Goal: Task Accomplishment & Management: Manage account settings

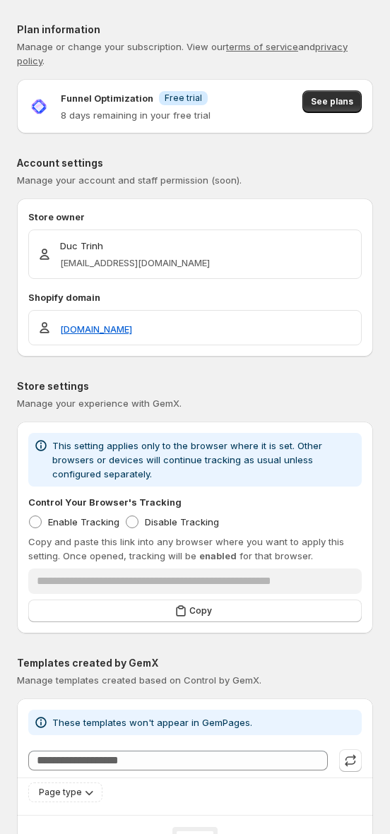
click at [248, 4] on div "**********" at bounding box center [195, 844] width 356 height 1689
click at [349, 96] on span "See plans" at bounding box center [332, 101] width 42 height 11
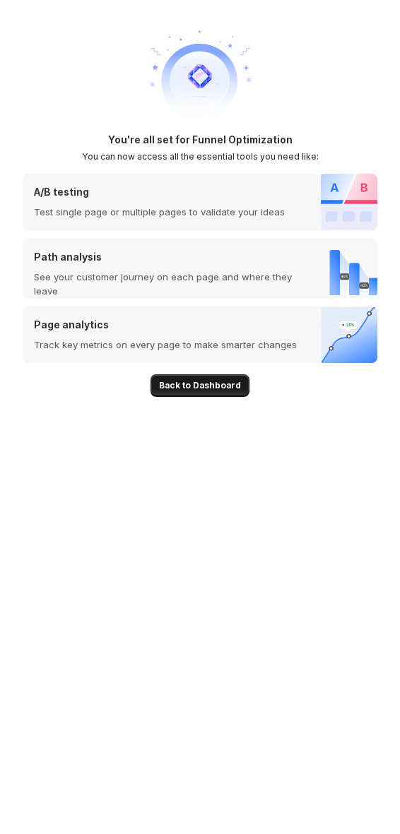
click at [180, 383] on span "Back to Dashboard" at bounding box center [200, 385] width 82 height 11
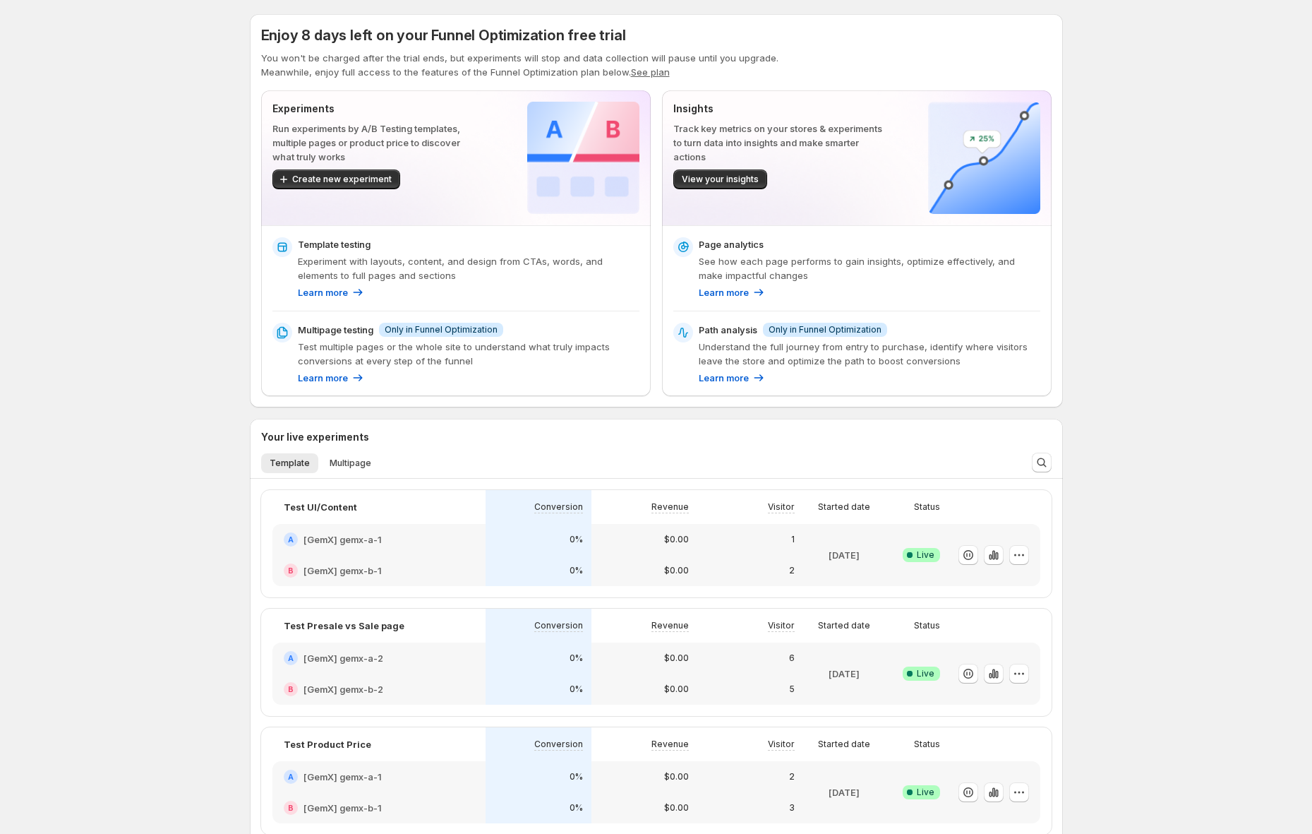
click at [399, 262] on div "Enjoy 8 days left on your Funnel Optimization free trial You won't be charged a…" at bounding box center [656, 619] width 1312 height 1238
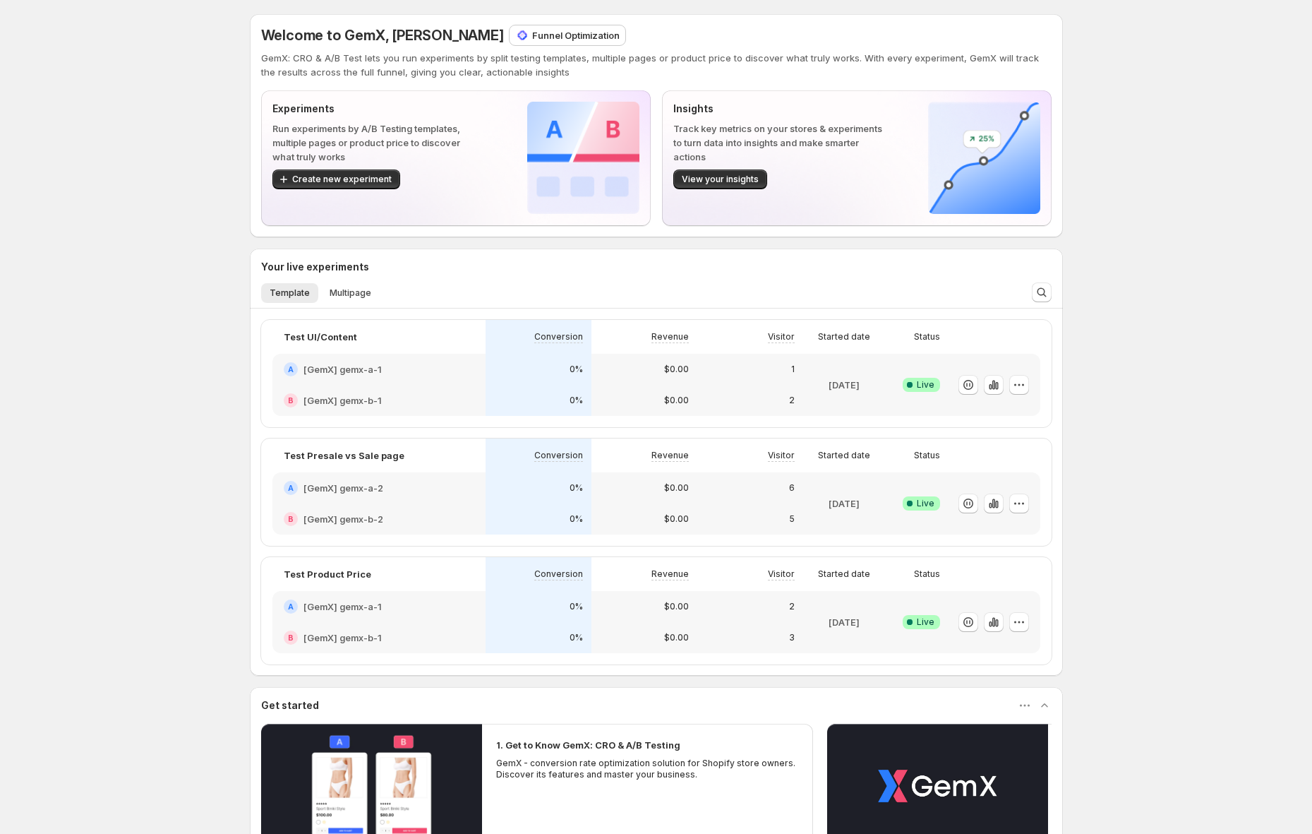
scroll to position [233, 0]
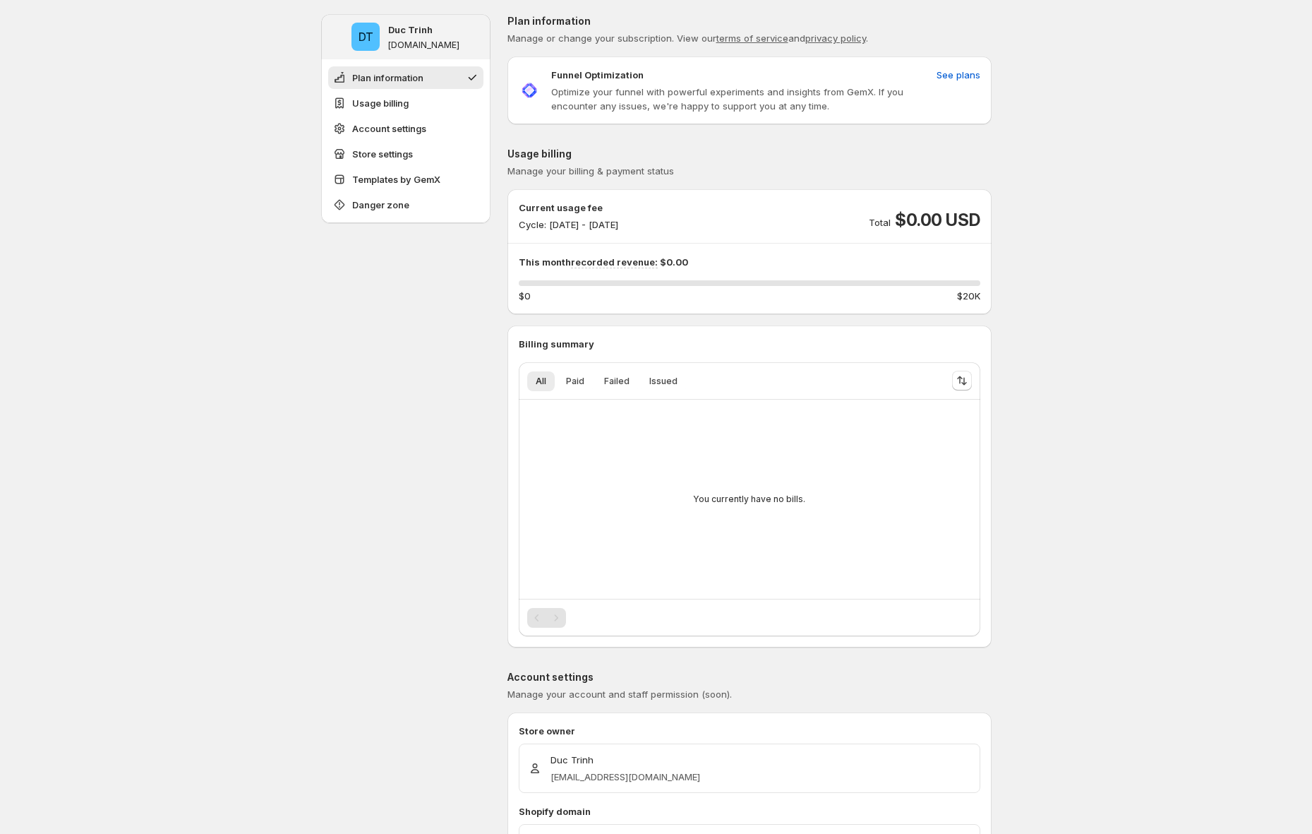
click at [694, 220] on div "Current usage fee Cycle: [DATE] - [DATE] Total $0.00 USD" at bounding box center [750, 215] width 462 height 31
click at [695, 220] on div "Current usage fee Cycle: Sep 24, 2025 - Sep 30, 2025 Total $0.00 USD" at bounding box center [750, 215] width 462 height 31
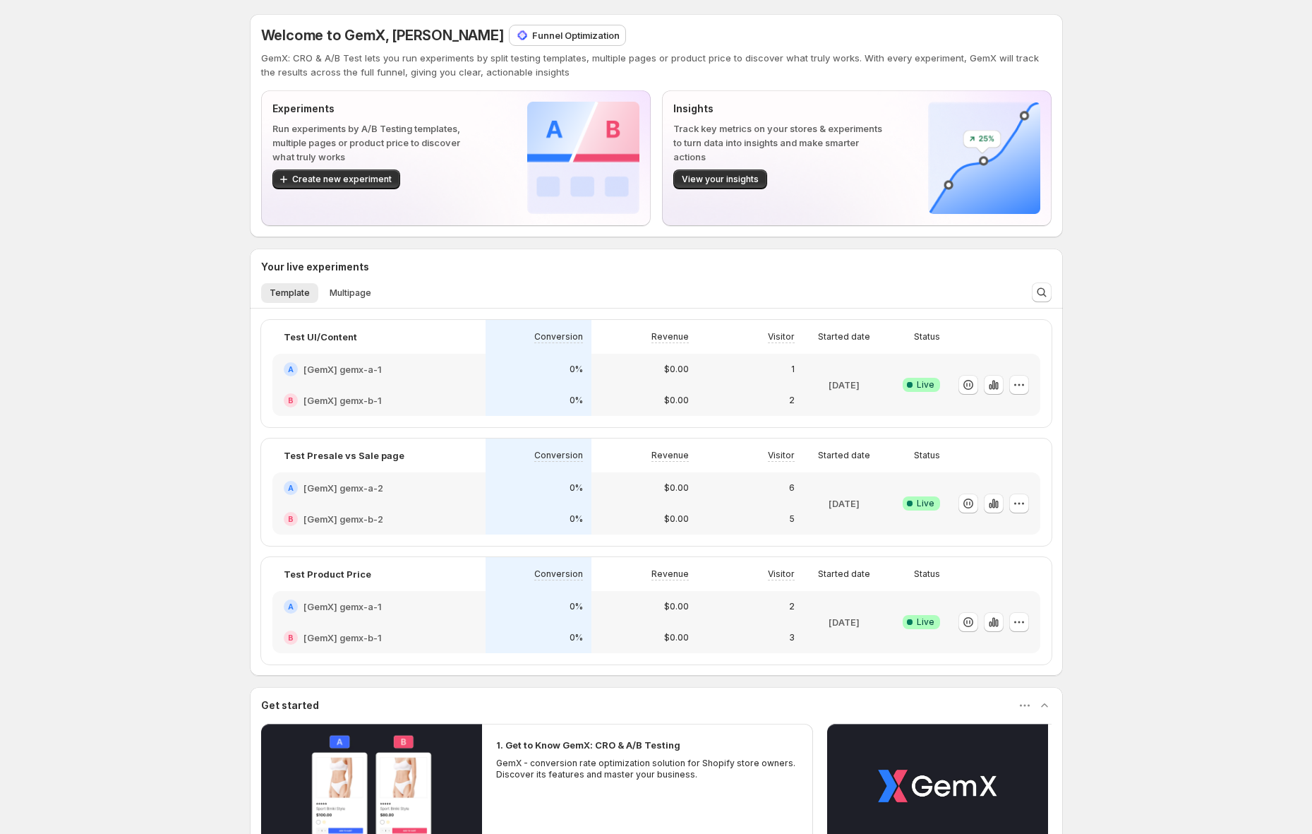
click at [129, 254] on div "Welcome to GemX, [PERSON_NAME] Funnel Optimization GemX: CRO & A/B Test lets yo…" at bounding box center [656, 534] width 1312 height 1068
click at [78, 172] on div "Welcome to GemX, [PERSON_NAME] Funnel Optimization GemX: CRO & A/B Test lets yo…" at bounding box center [656, 534] width 1312 height 1068
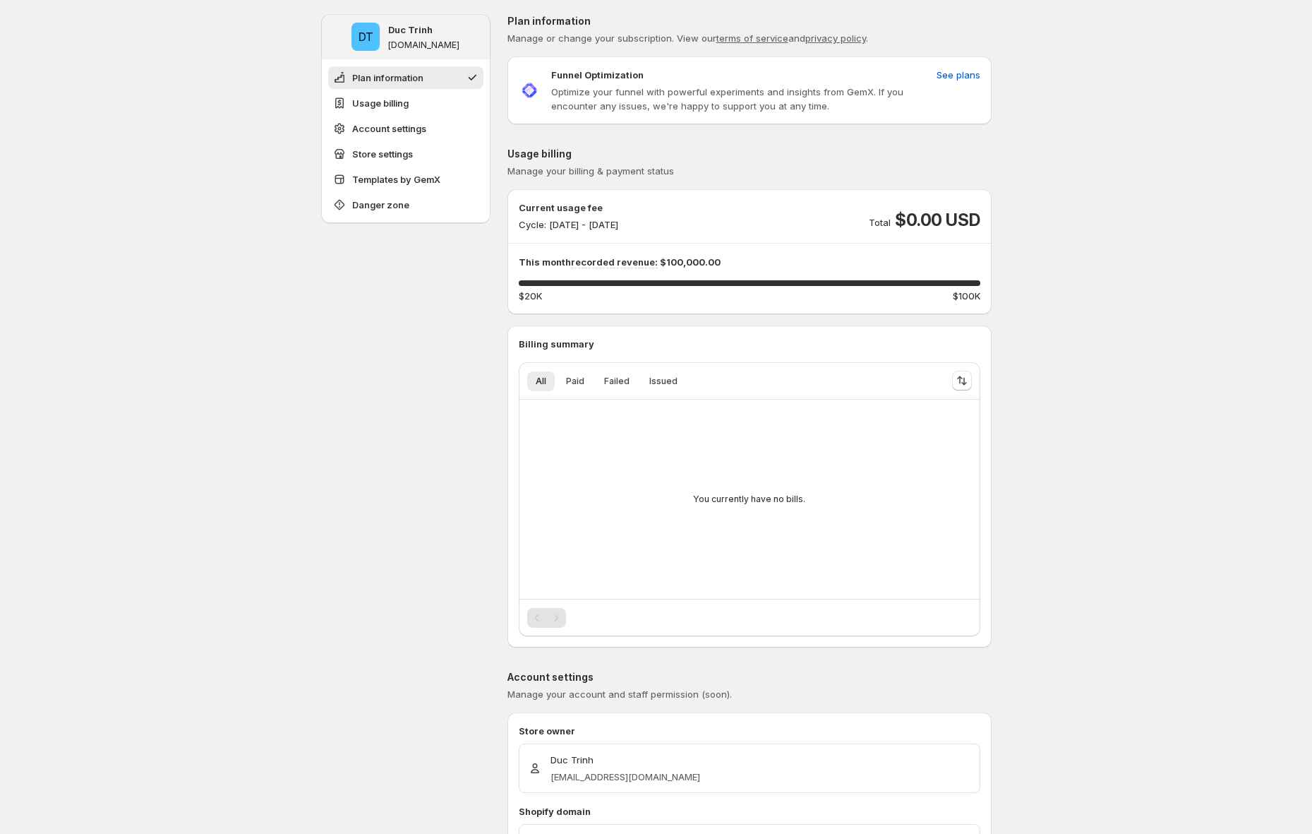
click at [714, 261] on p "This month recorded revenue: $100,000.00" at bounding box center [750, 262] width 462 height 14
click at [697, 260] on p "This month recorded revenue: $100,000.00" at bounding box center [750, 262] width 462 height 14
click at [852, 122] on div "Funnel Optimization Optimize your funnel with powerful experiments and insights…" at bounding box center [750, 90] width 484 height 68
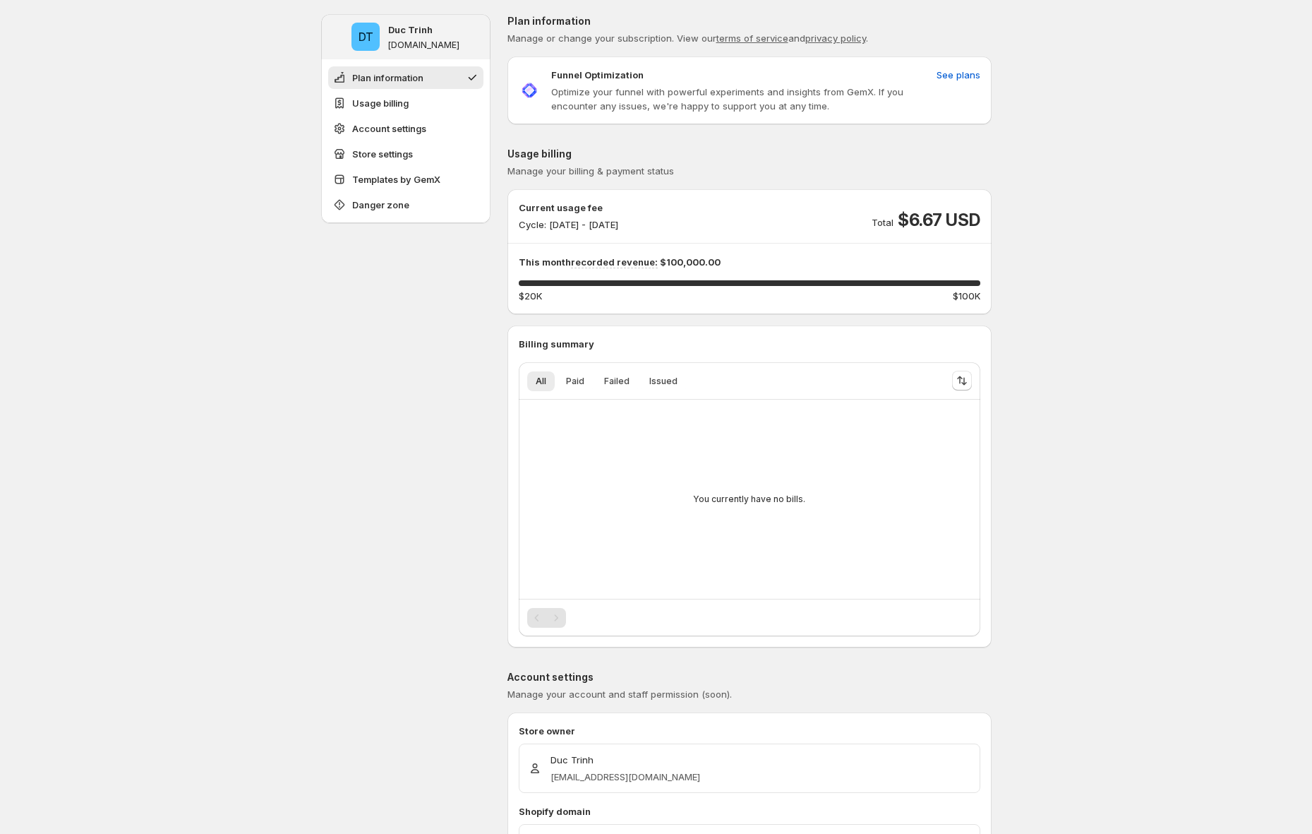
click at [942, 220] on span "$6.67 USD" at bounding box center [939, 220] width 82 height 23
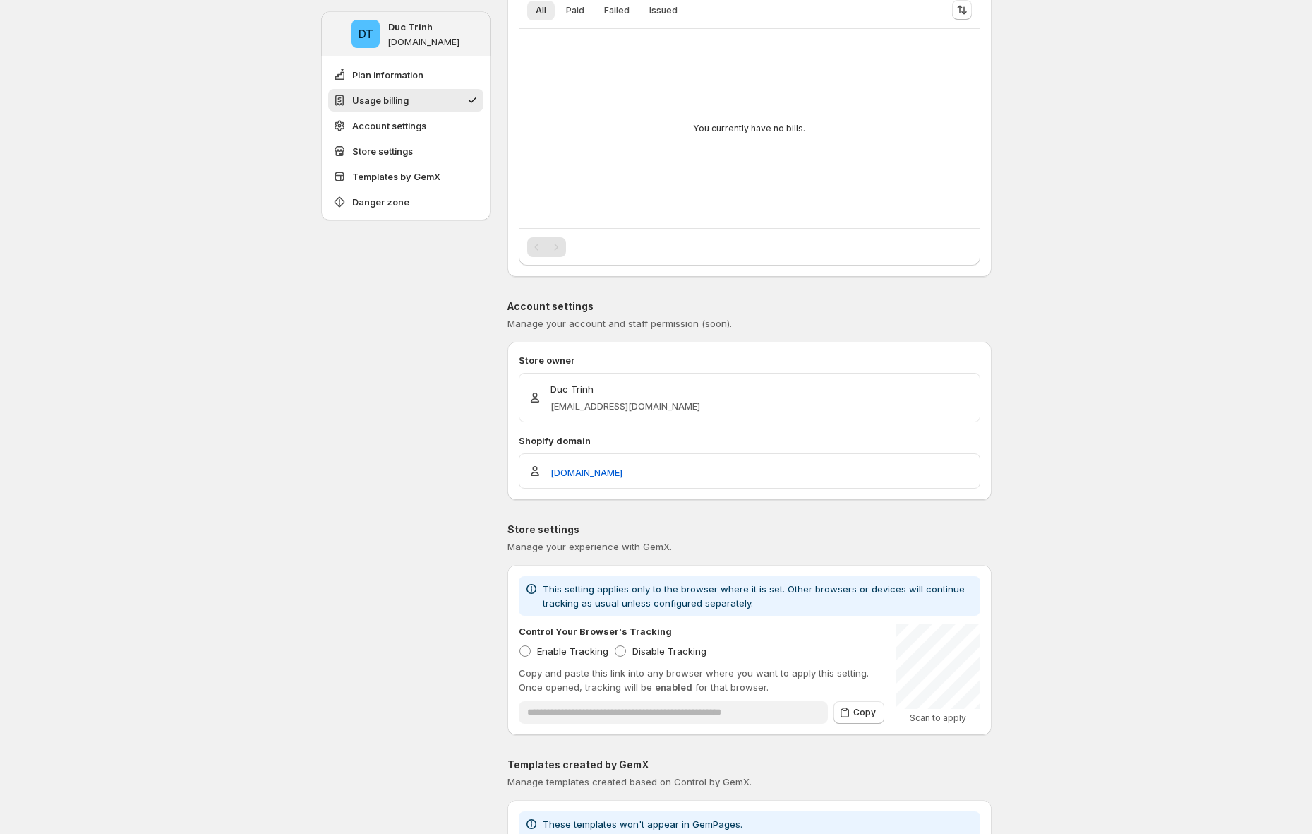
scroll to position [180, 0]
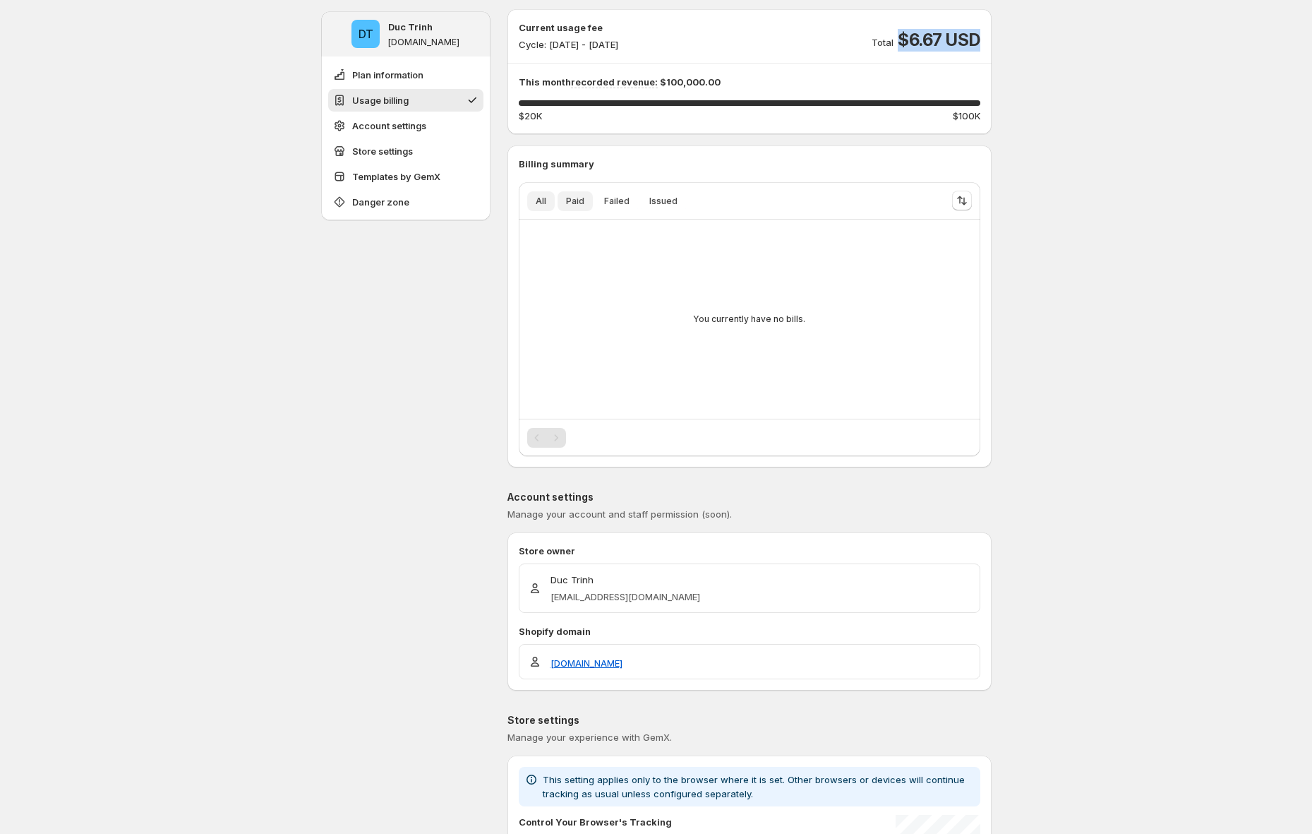
drag, startPoint x: 587, startPoint y: 196, endPoint x: 613, endPoint y: 200, distance: 25.9
click at [584, 196] on span "Paid" at bounding box center [575, 201] width 18 height 11
click at [630, 200] on span "Failed" at bounding box center [616, 201] width 25 height 11
click at [661, 201] on span "Issued" at bounding box center [663, 201] width 28 height 11
click at [543, 201] on span "All" at bounding box center [541, 201] width 11 height 11
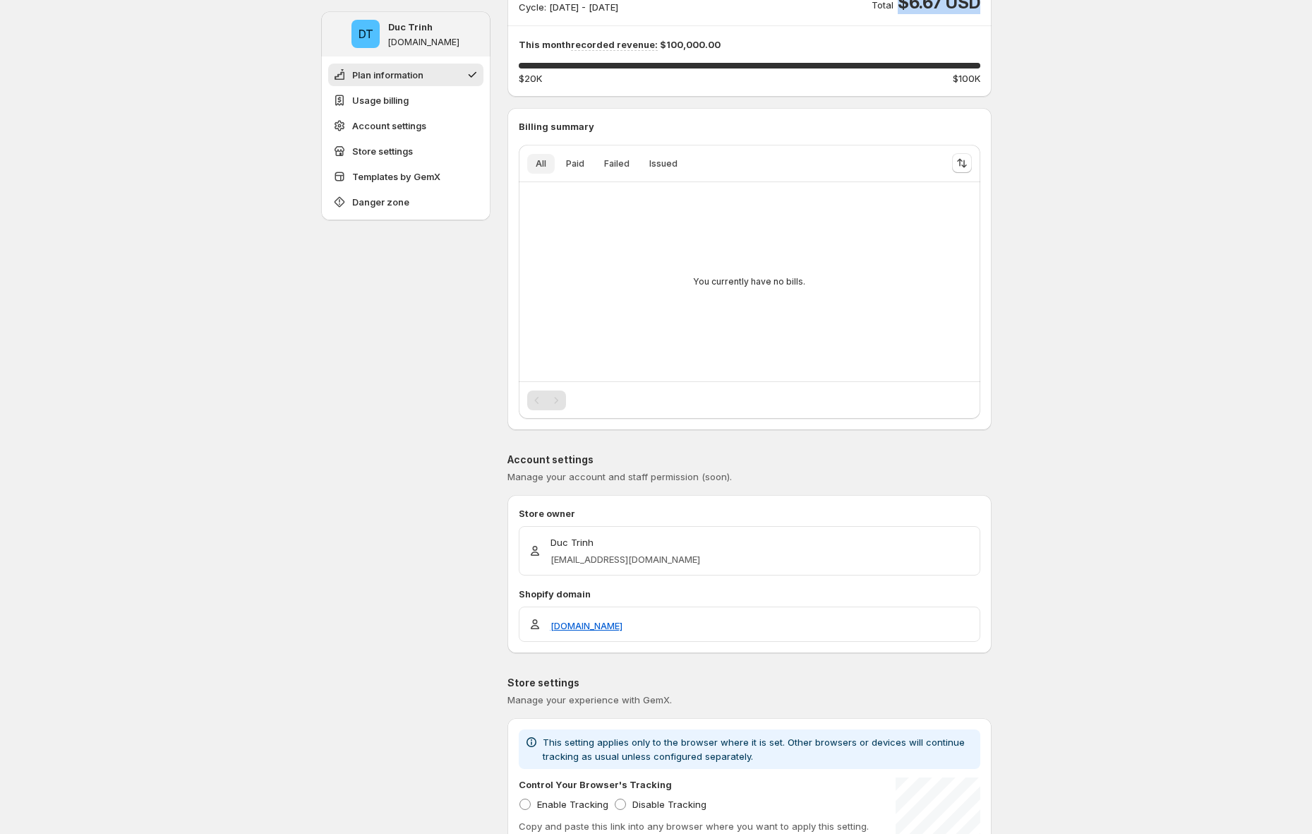
scroll to position [0, 0]
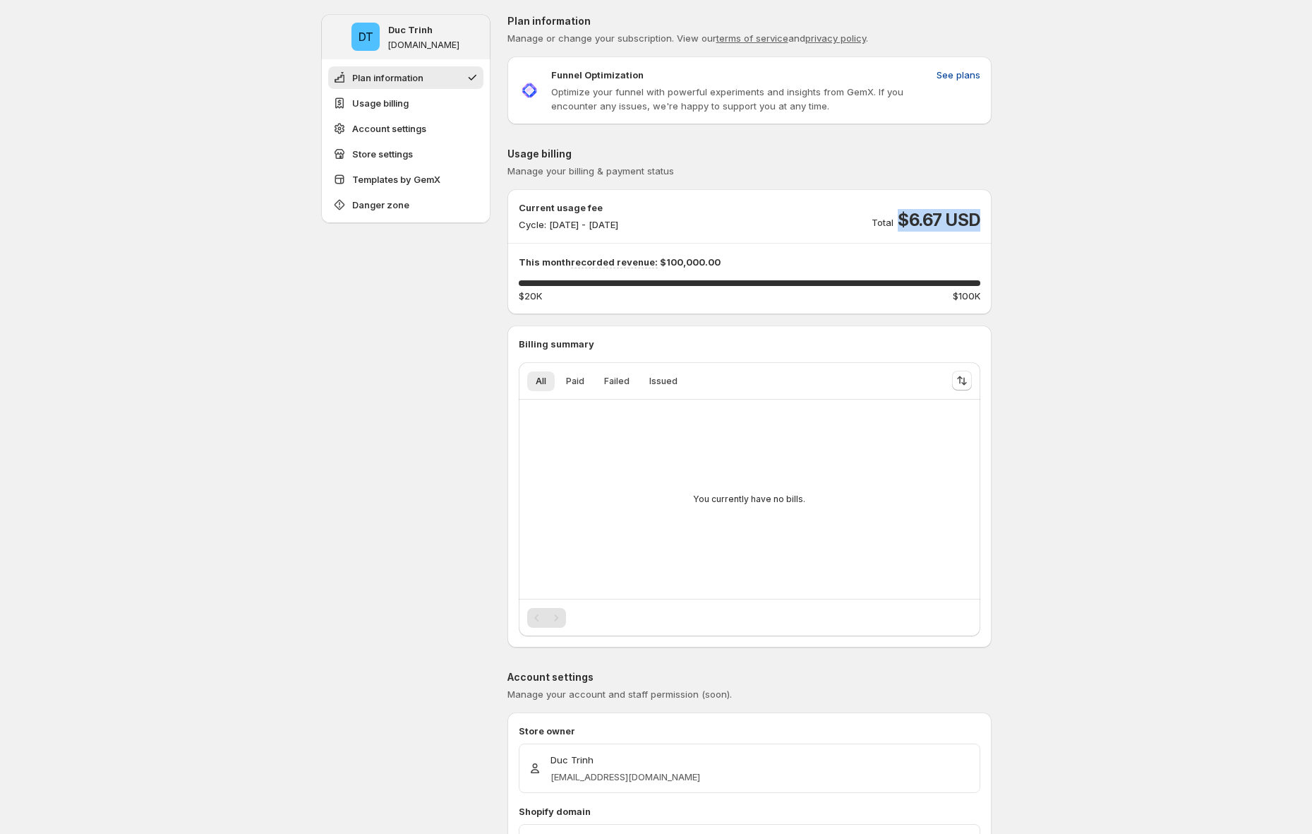
click at [960, 79] on span "See plans" at bounding box center [959, 75] width 44 height 14
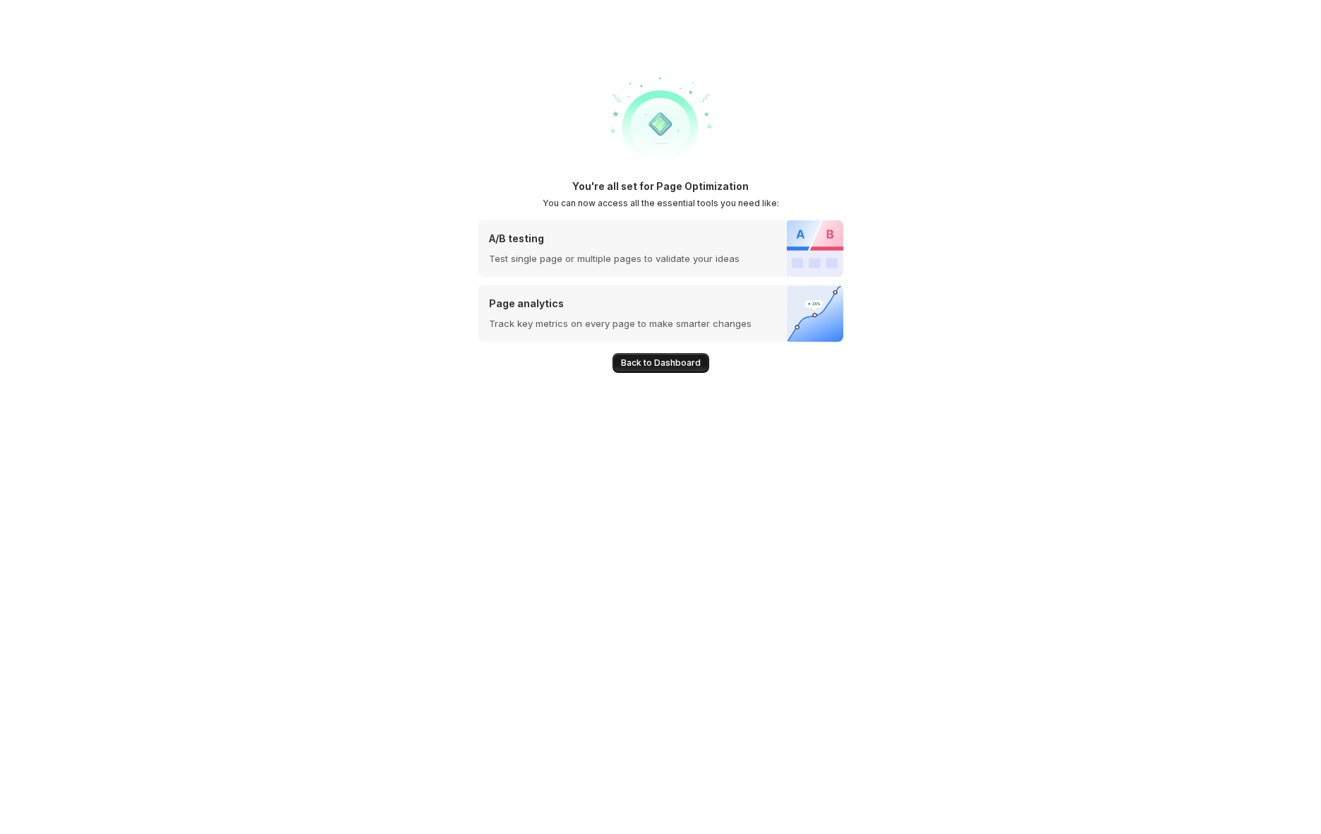
click at [685, 353] on button "Back to Dashboard" at bounding box center [661, 363] width 97 height 20
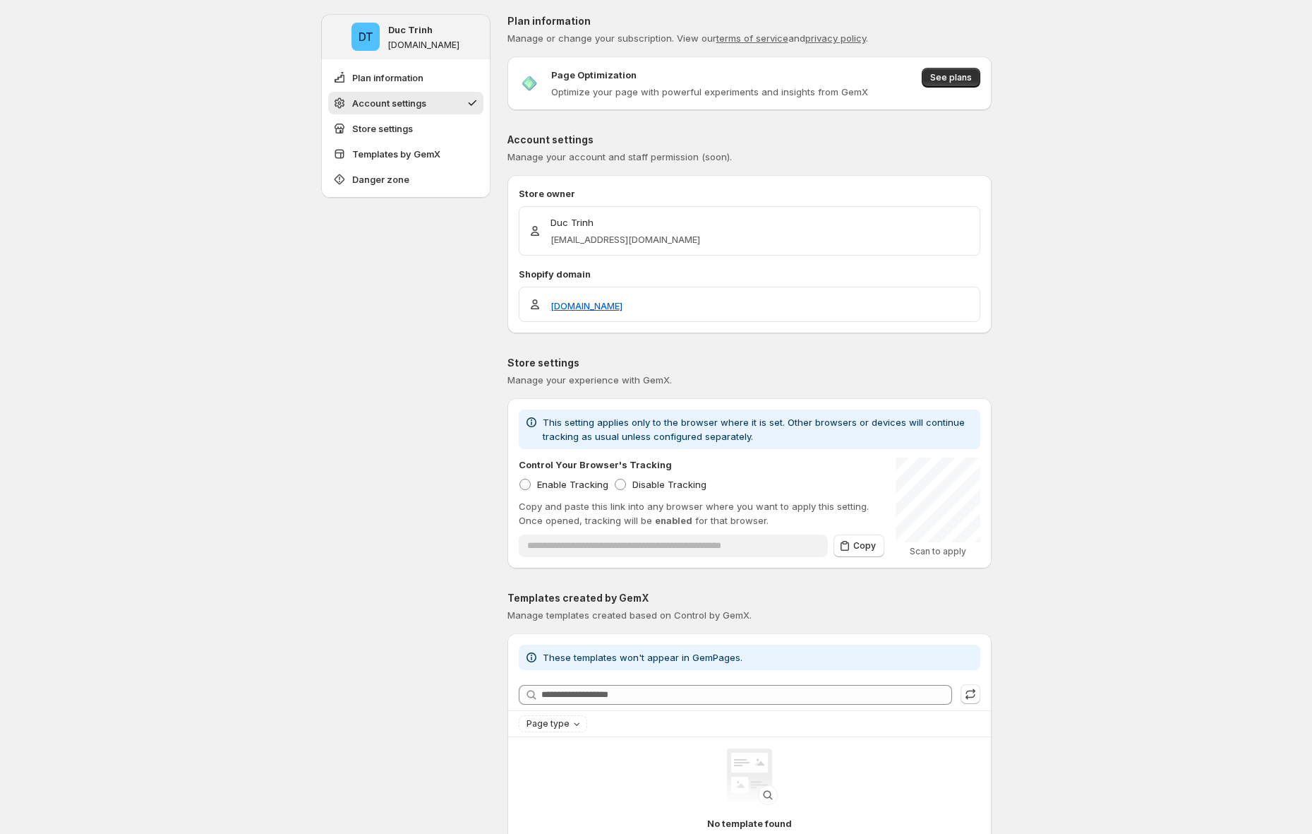
scroll to position [203, 0]
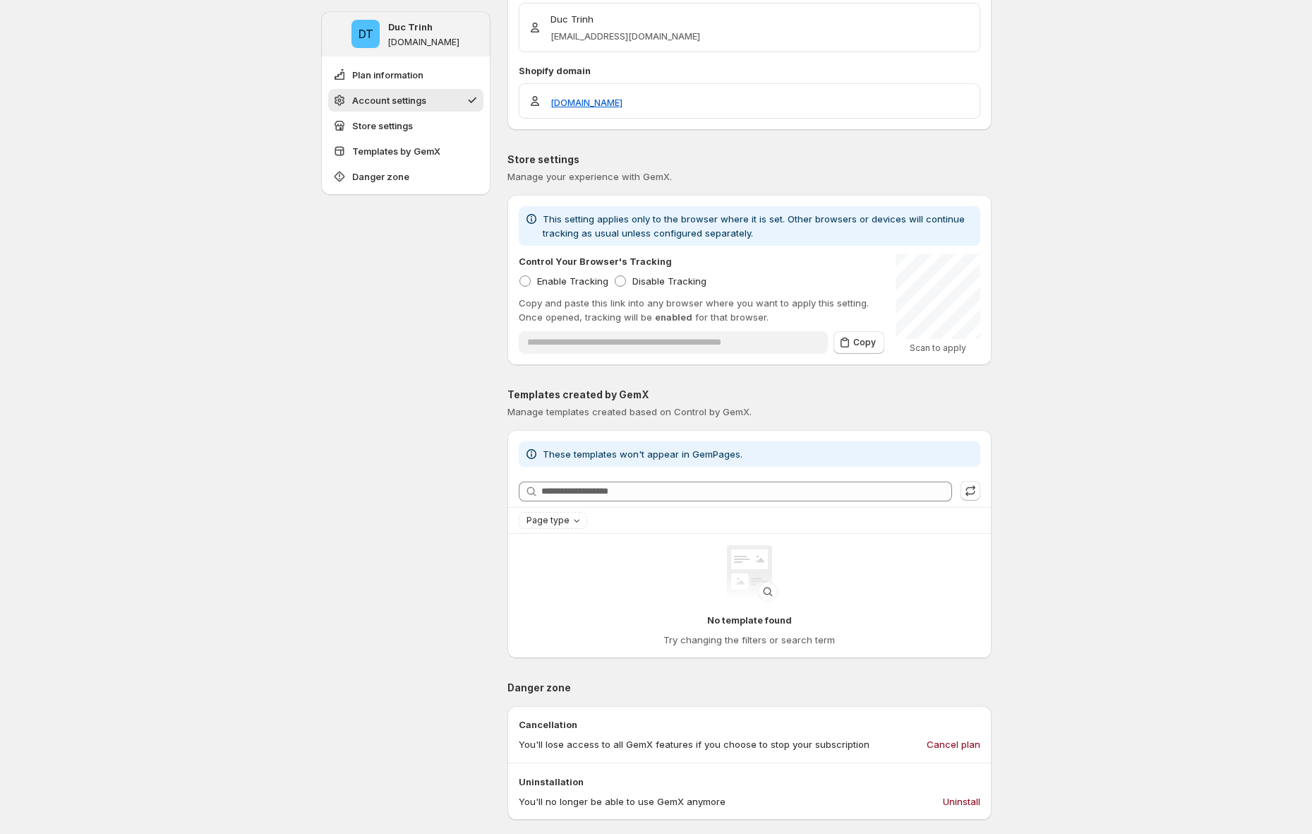
click at [1064, 271] on div "**********" at bounding box center [656, 655] width 1312 height 1716
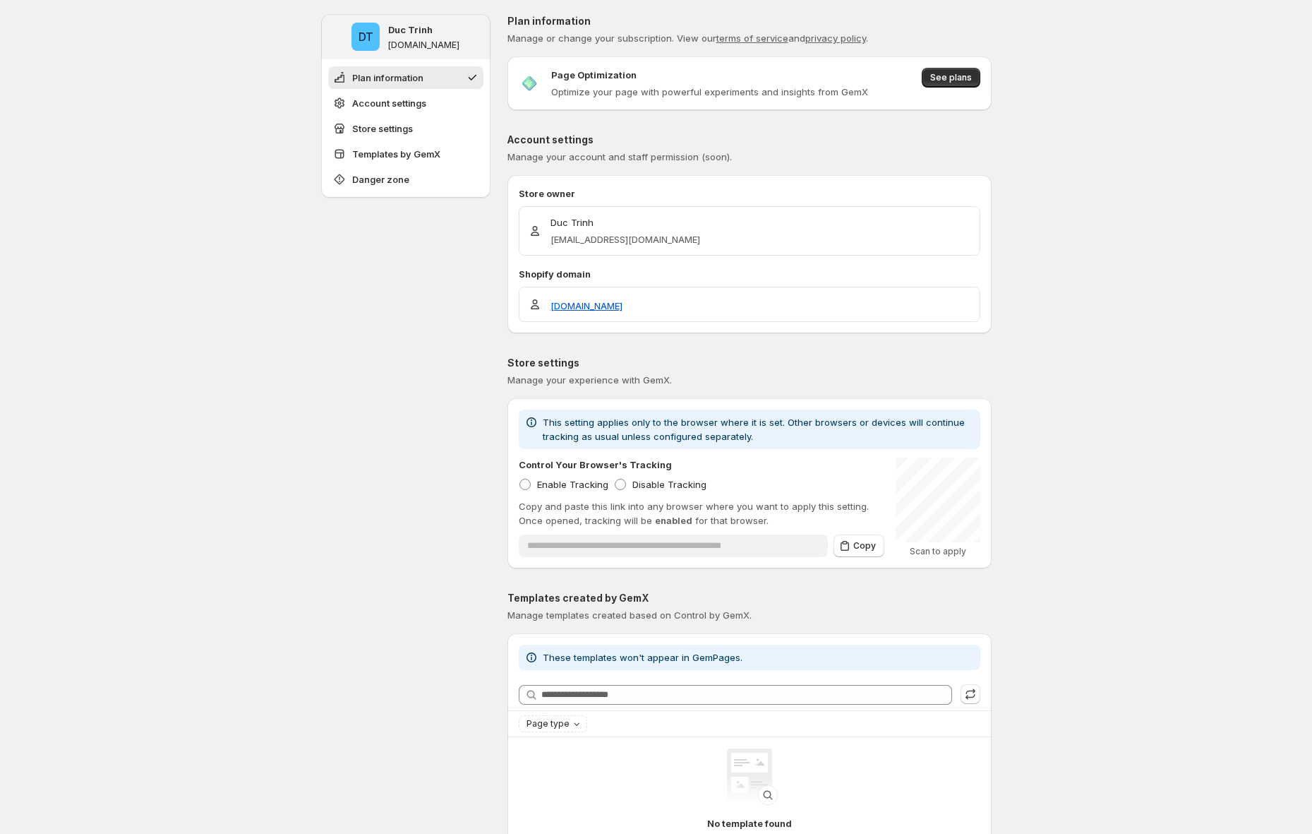
scroll to position [284, 0]
click at [971, 78] on span "See plans" at bounding box center [951, 77] width 42 height 11
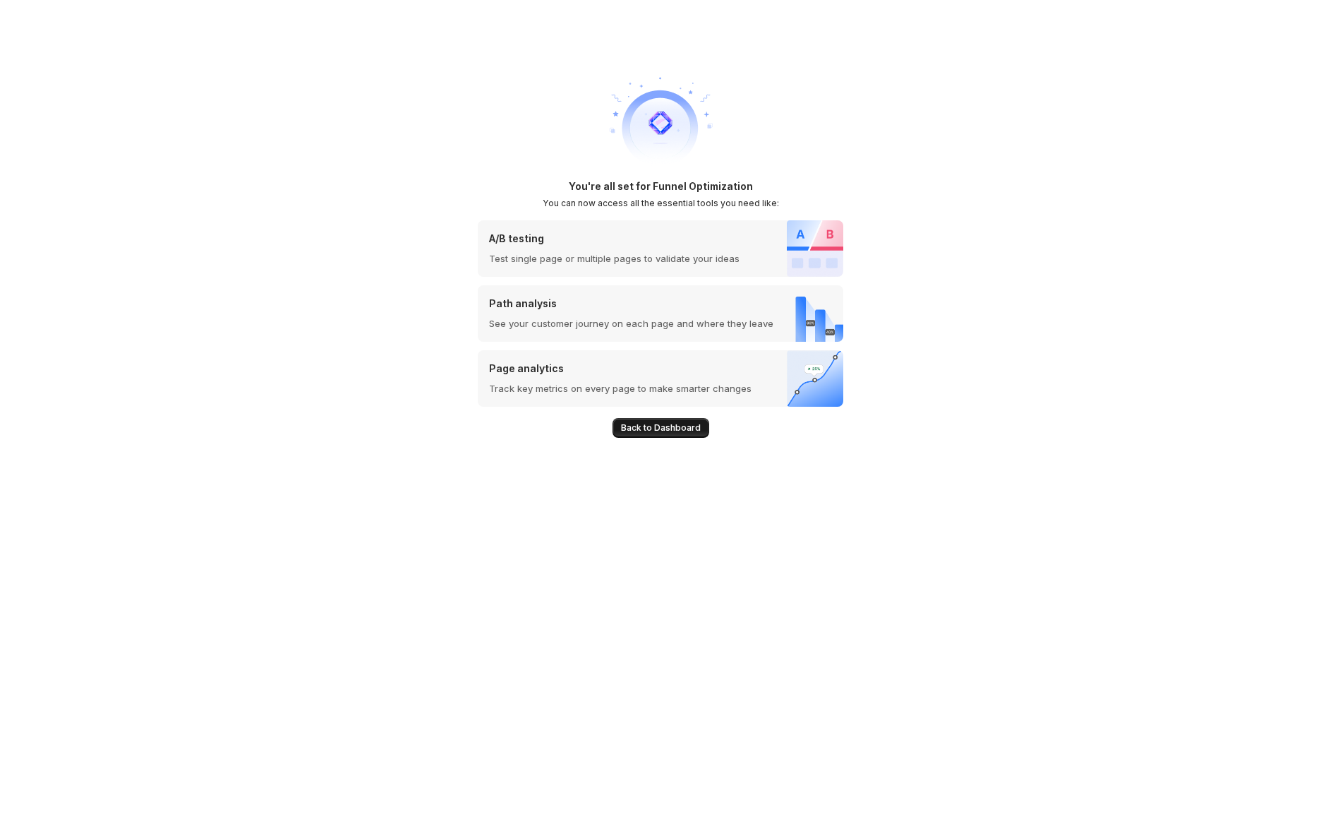
click at [686, 418] on button "Back to Dashboard" at bounding box center [661, 428] width 97 height 20
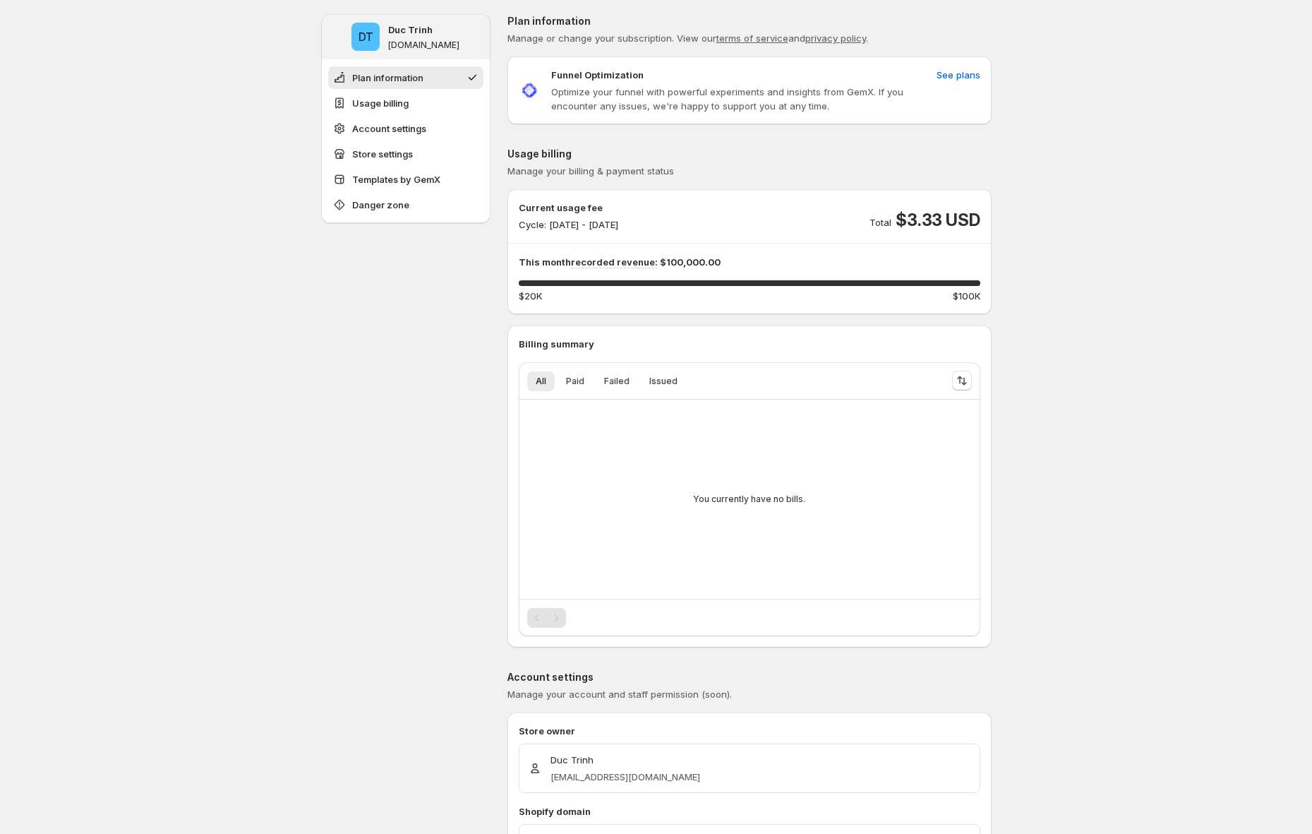
click at [699, 266] on p "This month recorded revenue: $100,000.00" at bounding box center [750, 262] width 462 height 14
click at [738, 194] on div "Current usage fee Cycle: [DATE] - [DATE] Total $3.33 USD This month recorded re…" at bounding box center [750, 251] width 484 height 125
click at [743, 224] on div "Current usage fee Cycle: Sep 17, 2025 - Sep 30, 2025 Total $3.33 USD" at bounding box center [750, 215] width 462 height 31
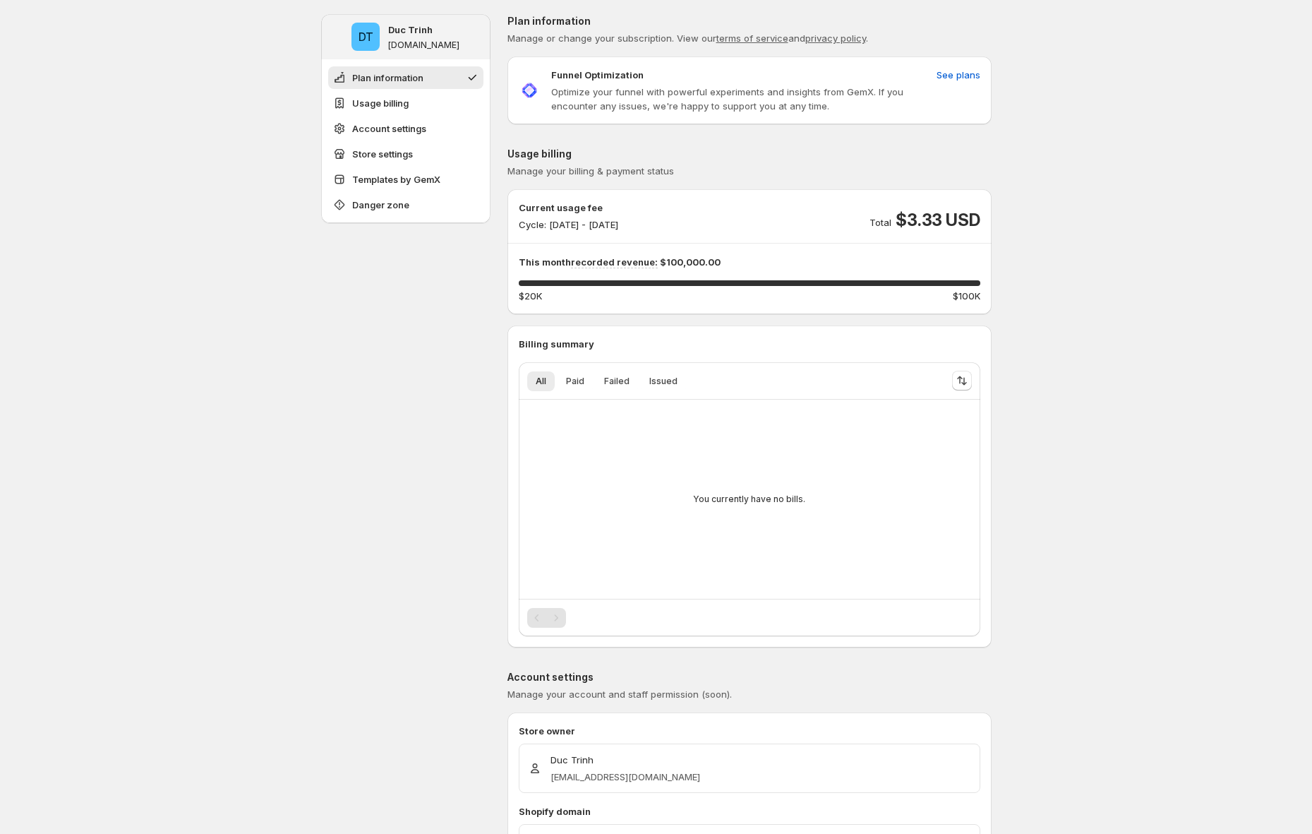
click at [582, 222] on p "Cycle: [DATE] - [DATE]" at bounding box center [569, 224] width 100 height 14
click at [927, 220] on span "$3.33 USD" at bounding box center [938, 220] width 84 height 23
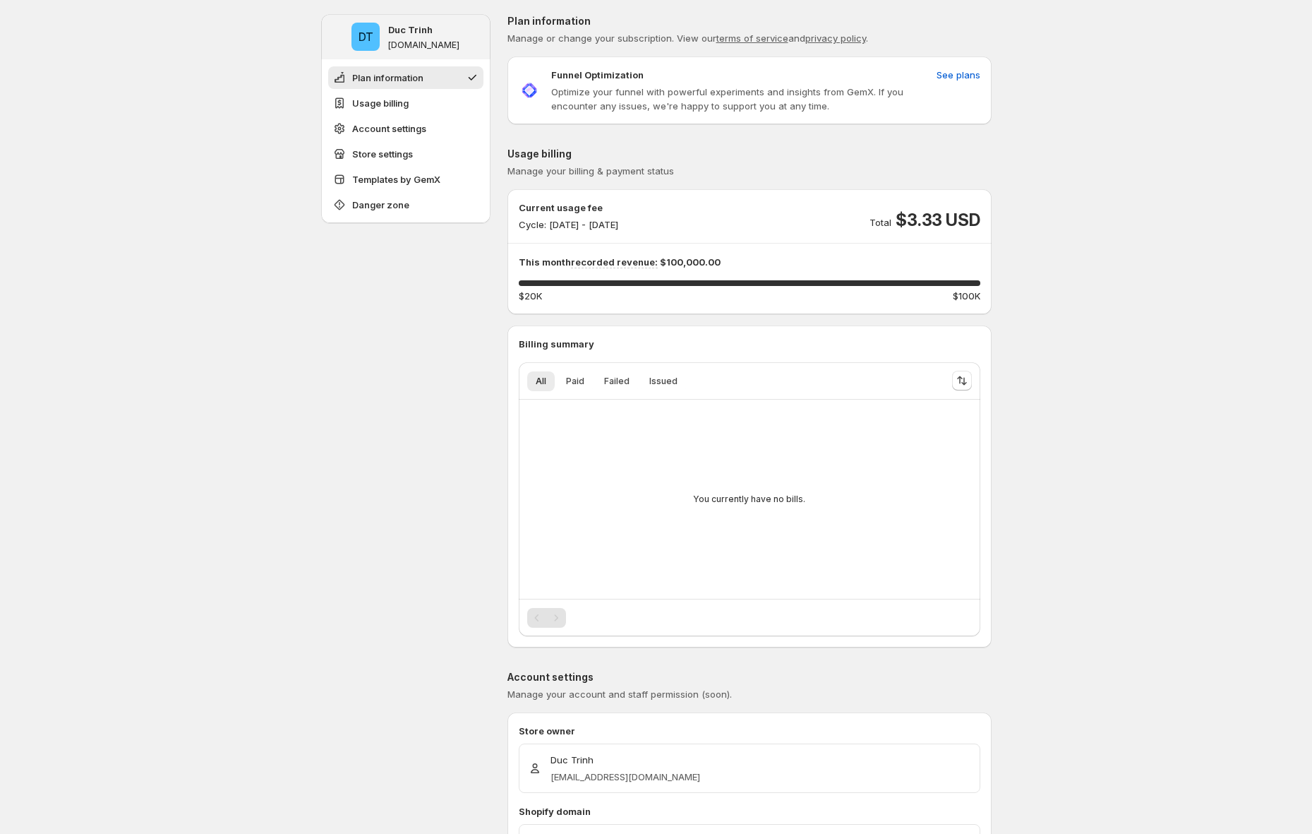
click at [572, 224] on p "Cycle: Sep 17, 2025 - Sep 30, 2025" at bounding box center [569, 224] width 100 height 14
click at [618, 222] on p "Cycle: Sep 17, 2025 - Sep 30, 2025" at bounding box center [569, 224] width 100 height 14
drag, startPoint x: 548, startPoint y: 228, endPoint x: 587, endPoint y: 223, distance: 39.1
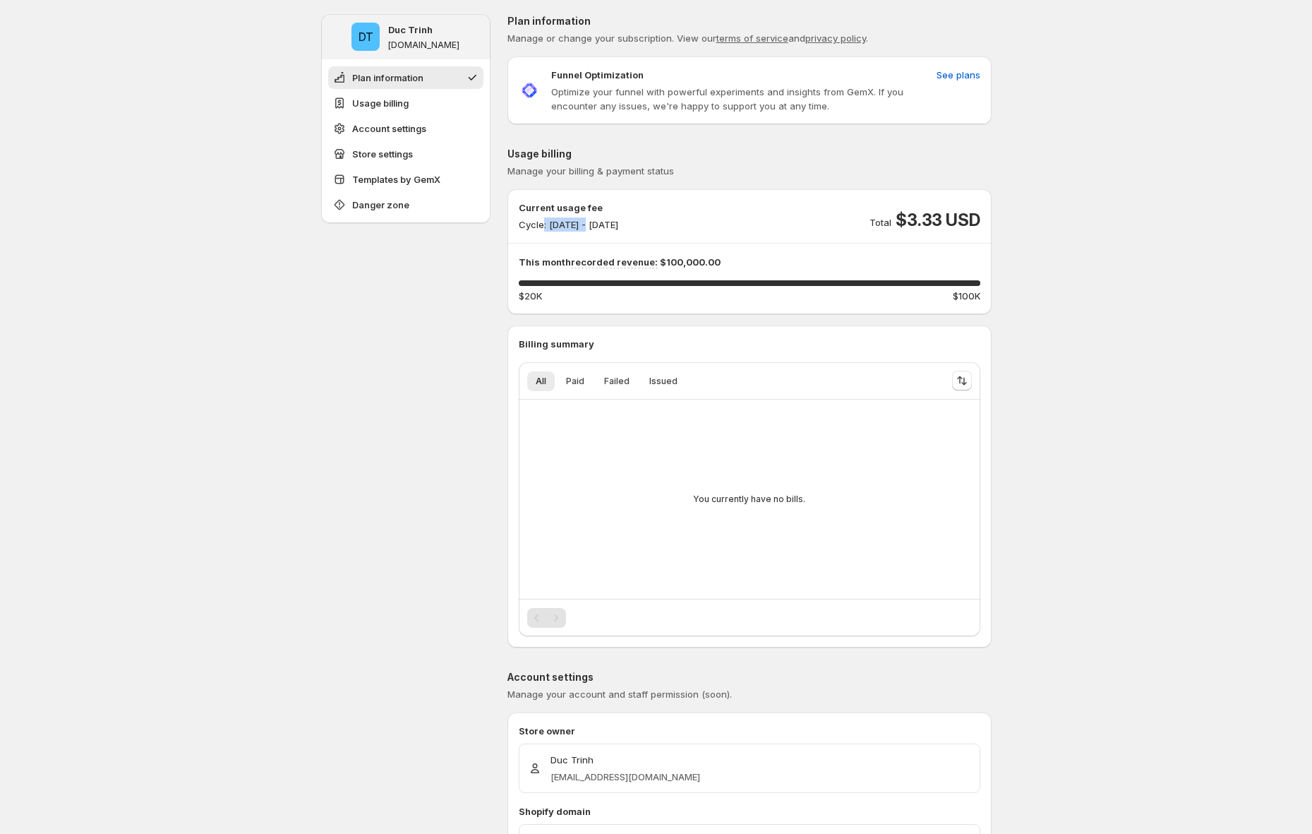
click at [587, 223] on p "Cycle: Sep 17, 2025 - Sep 30, 2025" at bounding box center [569, 224] width 100 height 14
click at [618, 221] on p "Cycle: Sep 17, 2025 - Sep 30, 2025" at bounding box center [569, 224] width 100 height 14
click at [956, 232] on div "Current usage fee Cycle: Sep 17, 2025 - Sep 30, 2025 Total $3.33 USD This month…" at bounding box center [750, 251] width 462 height 102
click at [958, 69] on span "See plans" at bounding box center [959, 75] width 44 height 14
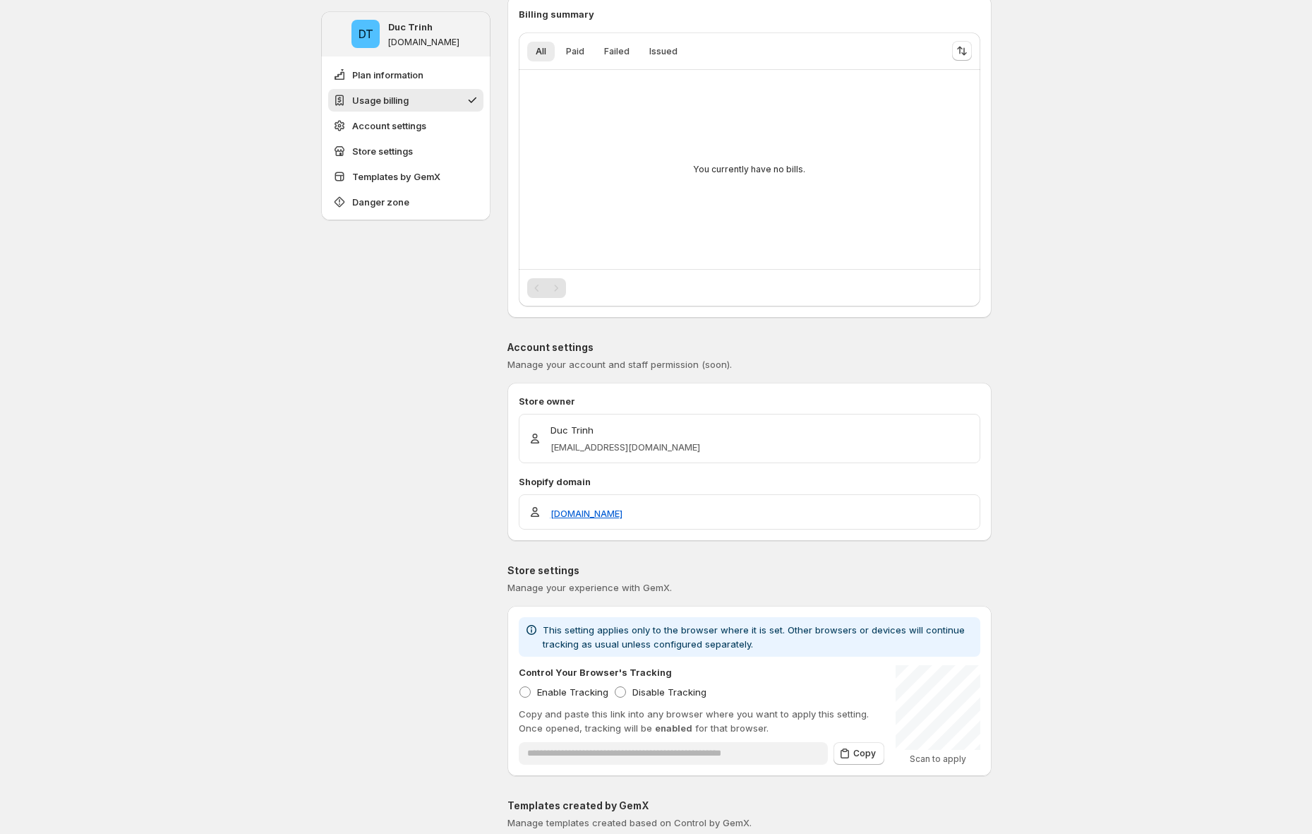
scroll to position [147, 0]
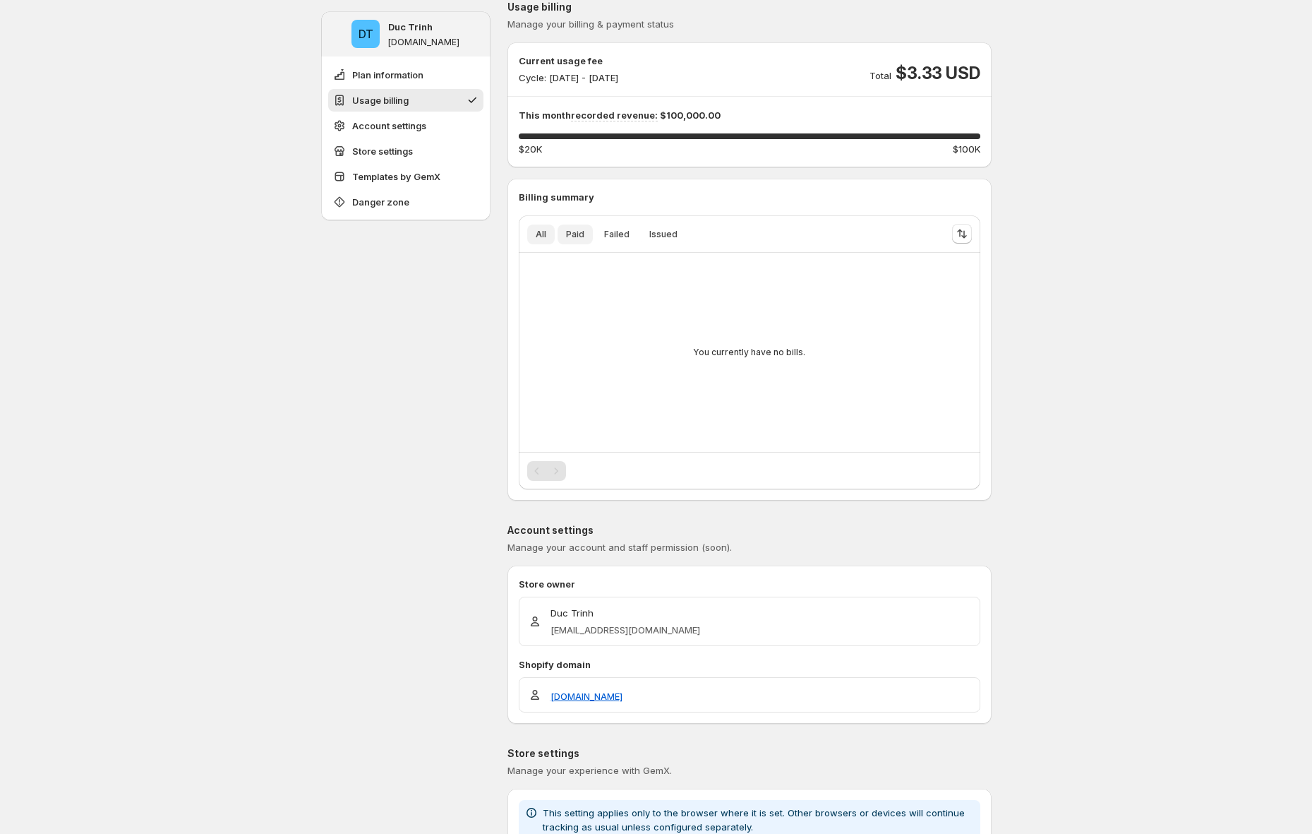
click at [577, 232] on span "Paid" at bounding box center [575, 234] width 18 height 11
click at [620, 229] on span "Failed" at bounding box center [616, 234] width 25 height 11
click at [666, 235] on span "Issued" at bounding box center [663, 234] width 28 height 11
click at [555, 236] on button "All" at bounding box center [541, 234] width 28 height 20
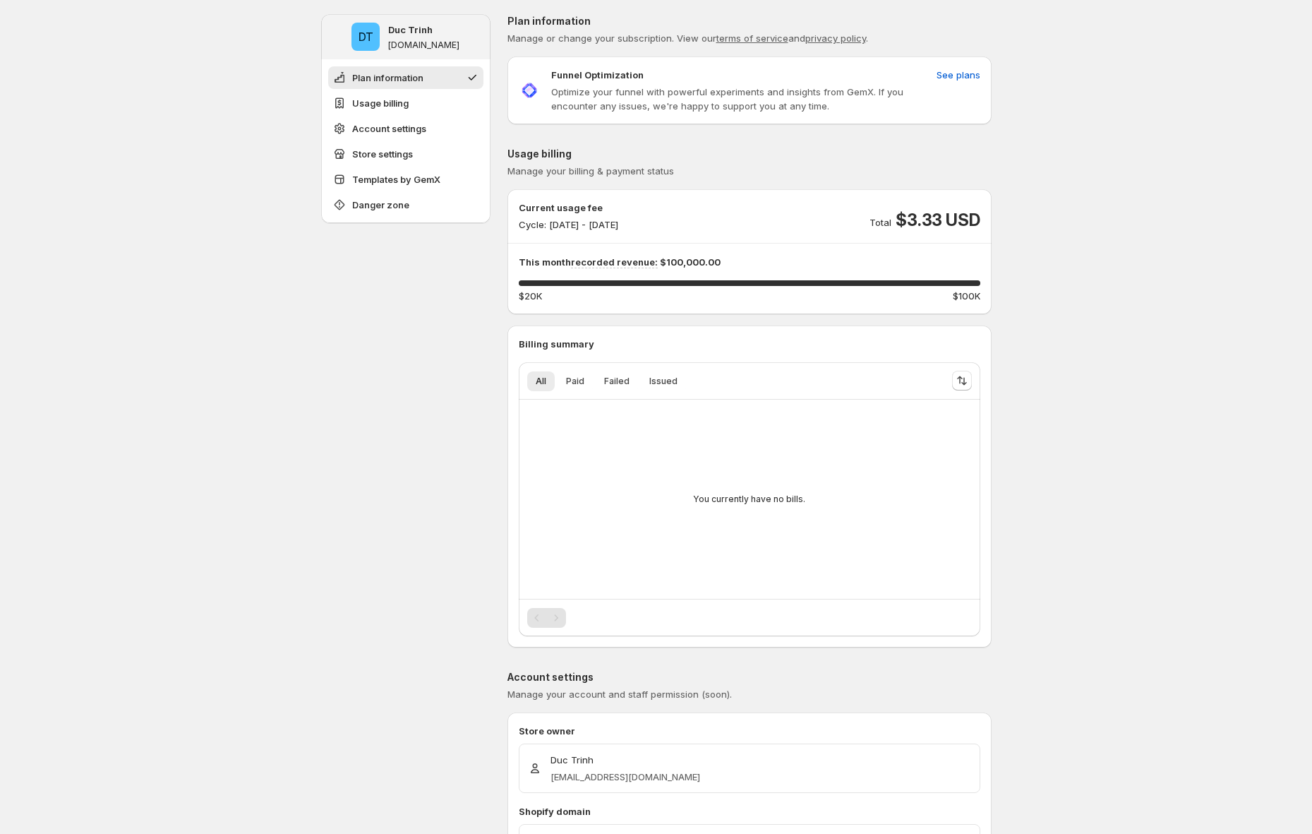
click at [954, 222] on span "$3.33 USD" at bounding box center [938, 220] width 84 height 23
click at [402, 76] on span "Plan information" at bounding box center [387, 78] width 71 height 14
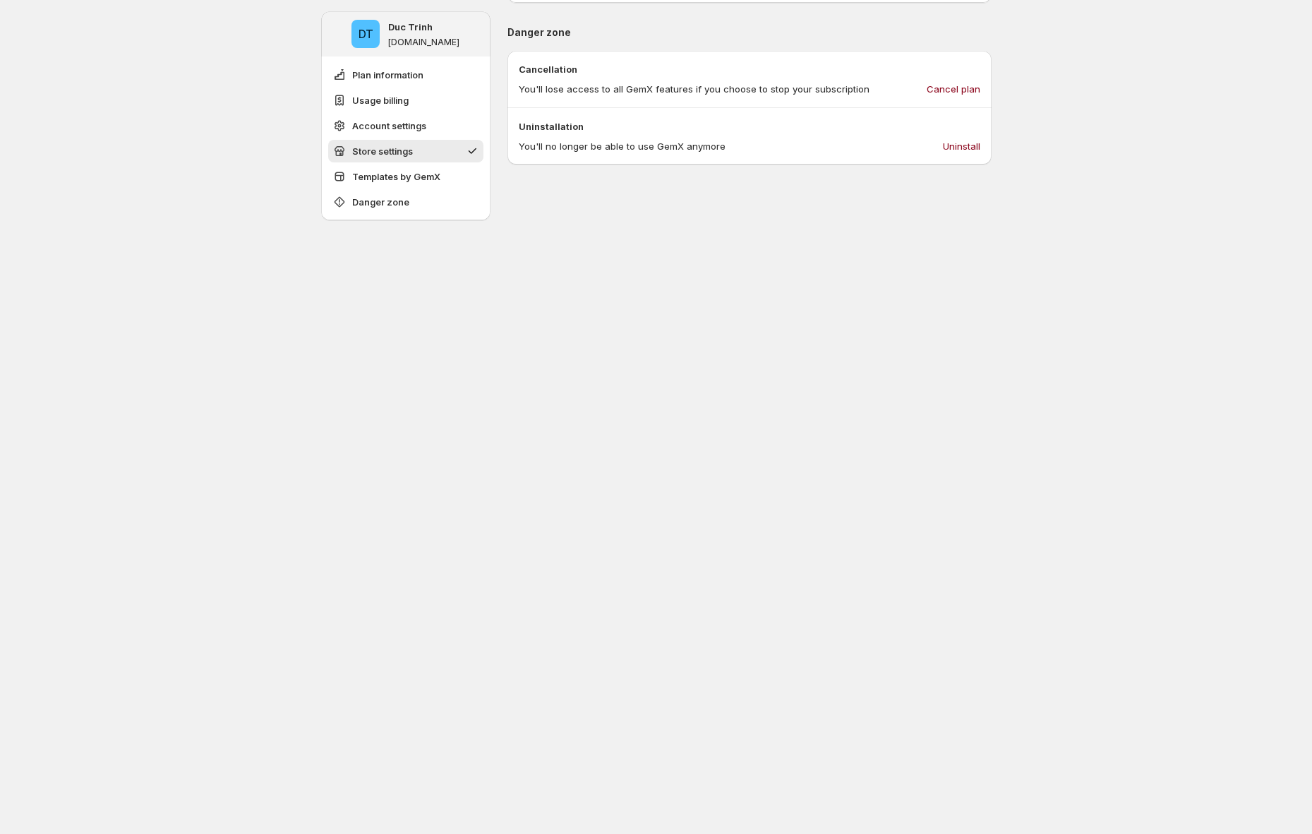
scroll to position [920, 0]
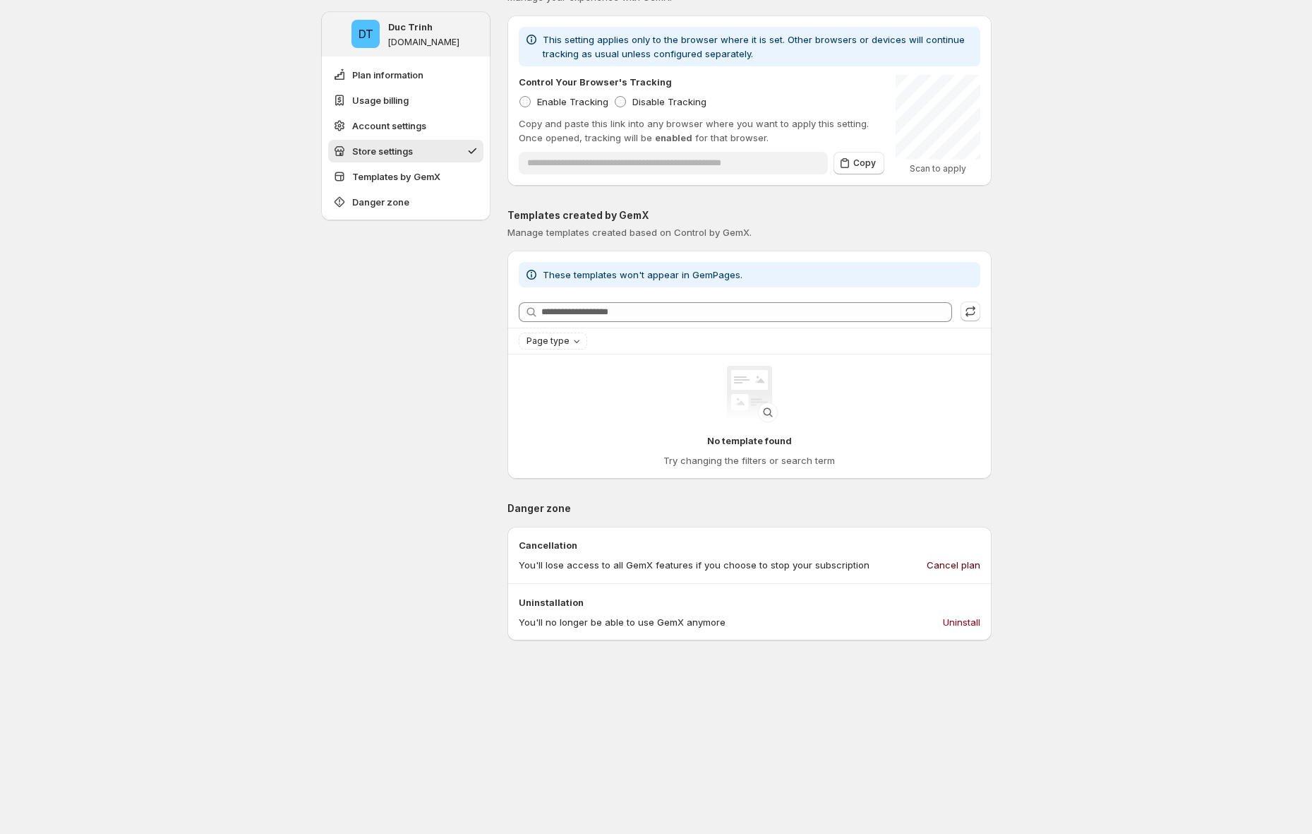
click at [975, 553] on button "Cancel plan" at bounding box center [953, 564] width 71 height 23
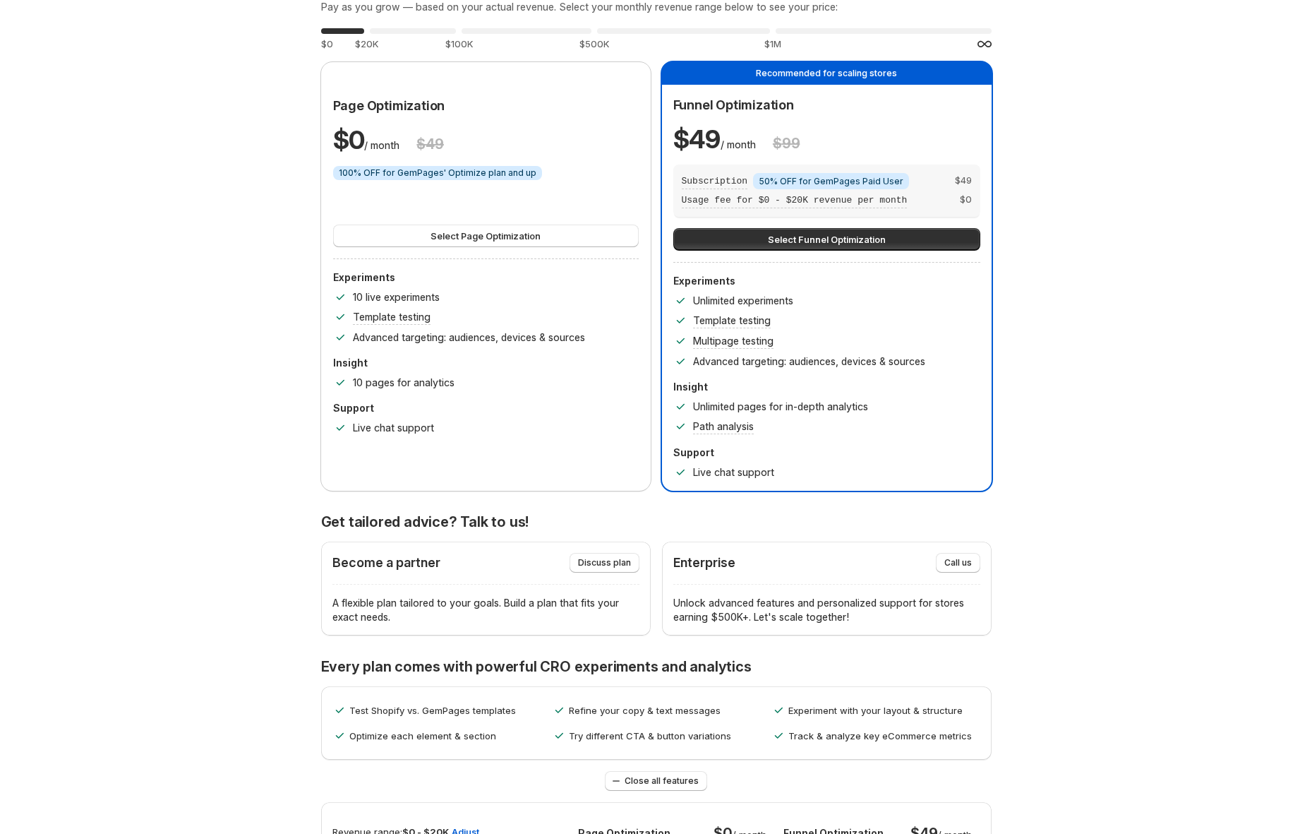
scroll to position [0, 0]
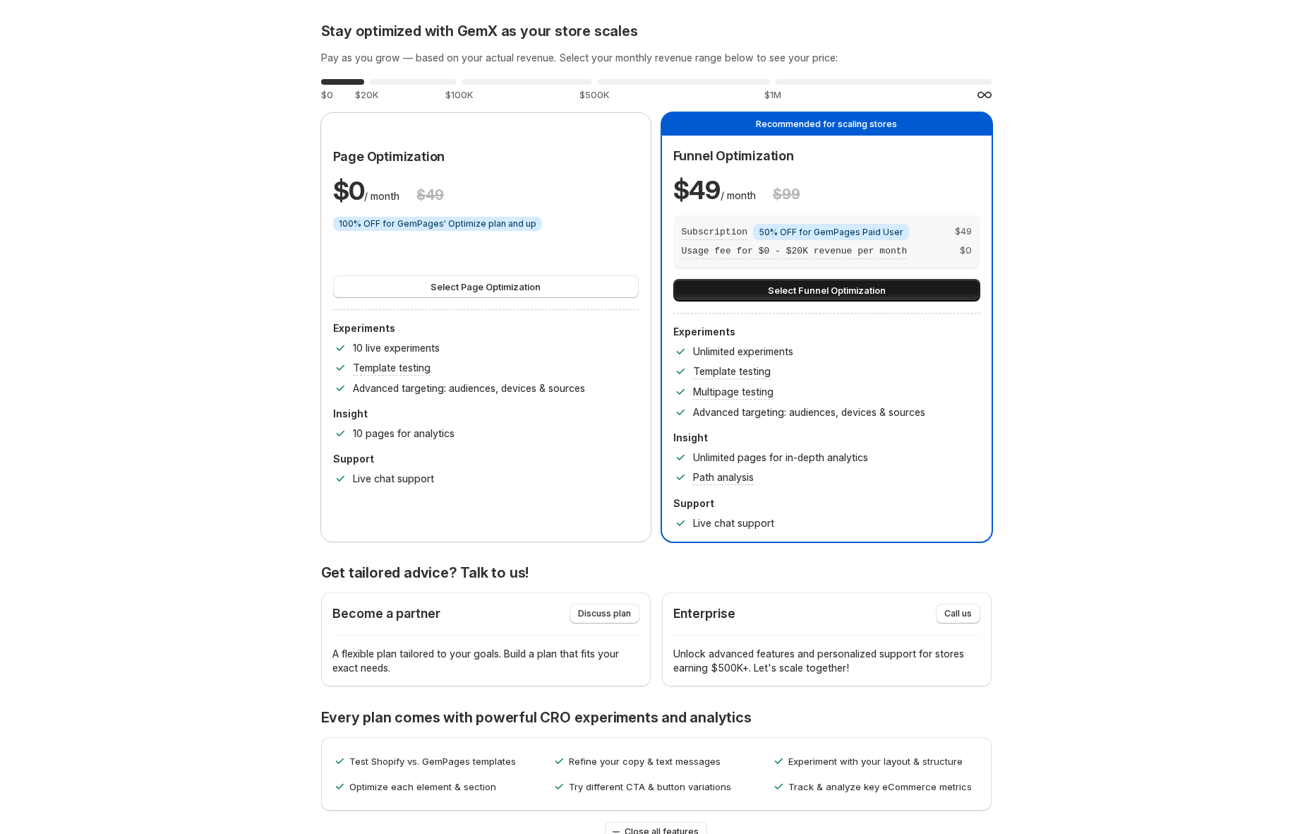
click at [830, 279] on button "Select Funnel Optimization" at bounding box center [826, 290] width 307 height 23
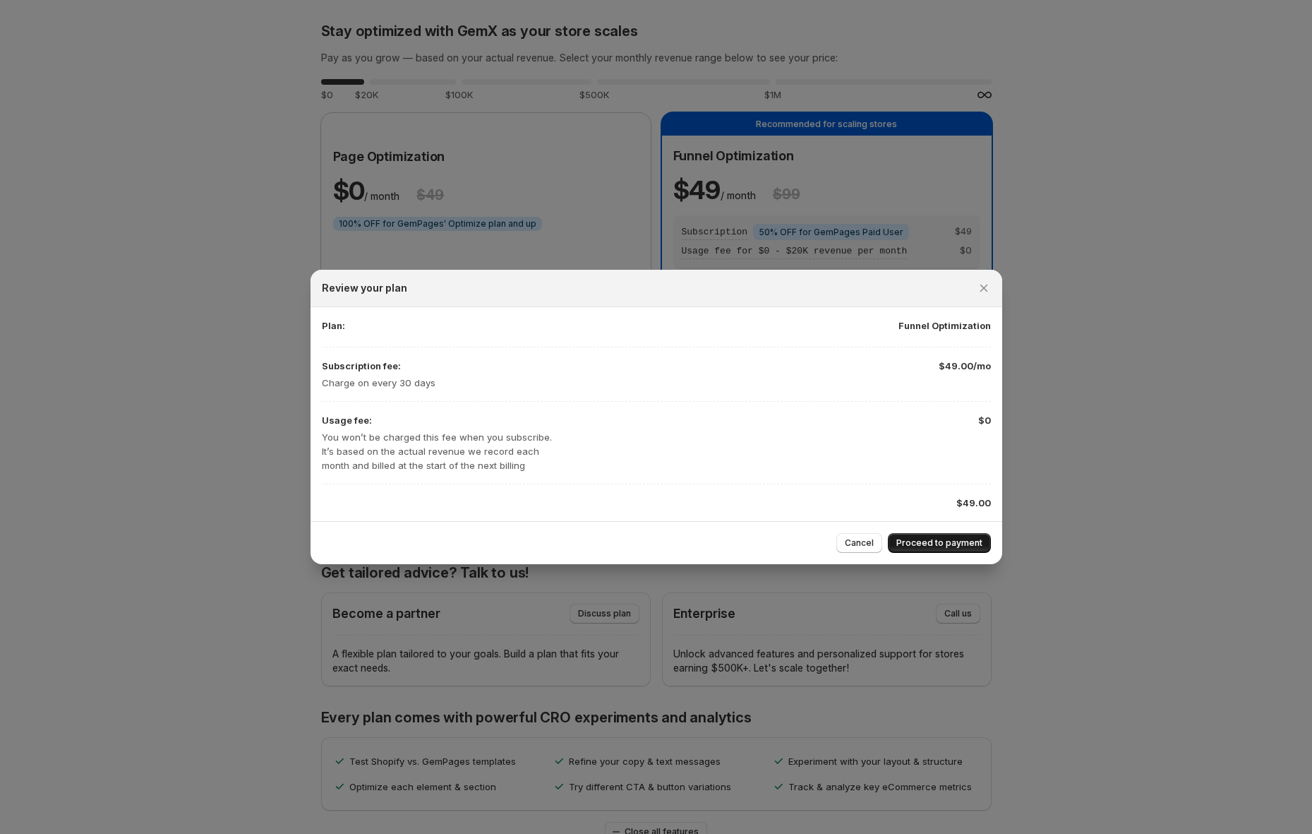
click at [932, 546] on span "Proceed to payment" at bounding box center [939, 542] width 86 height 11
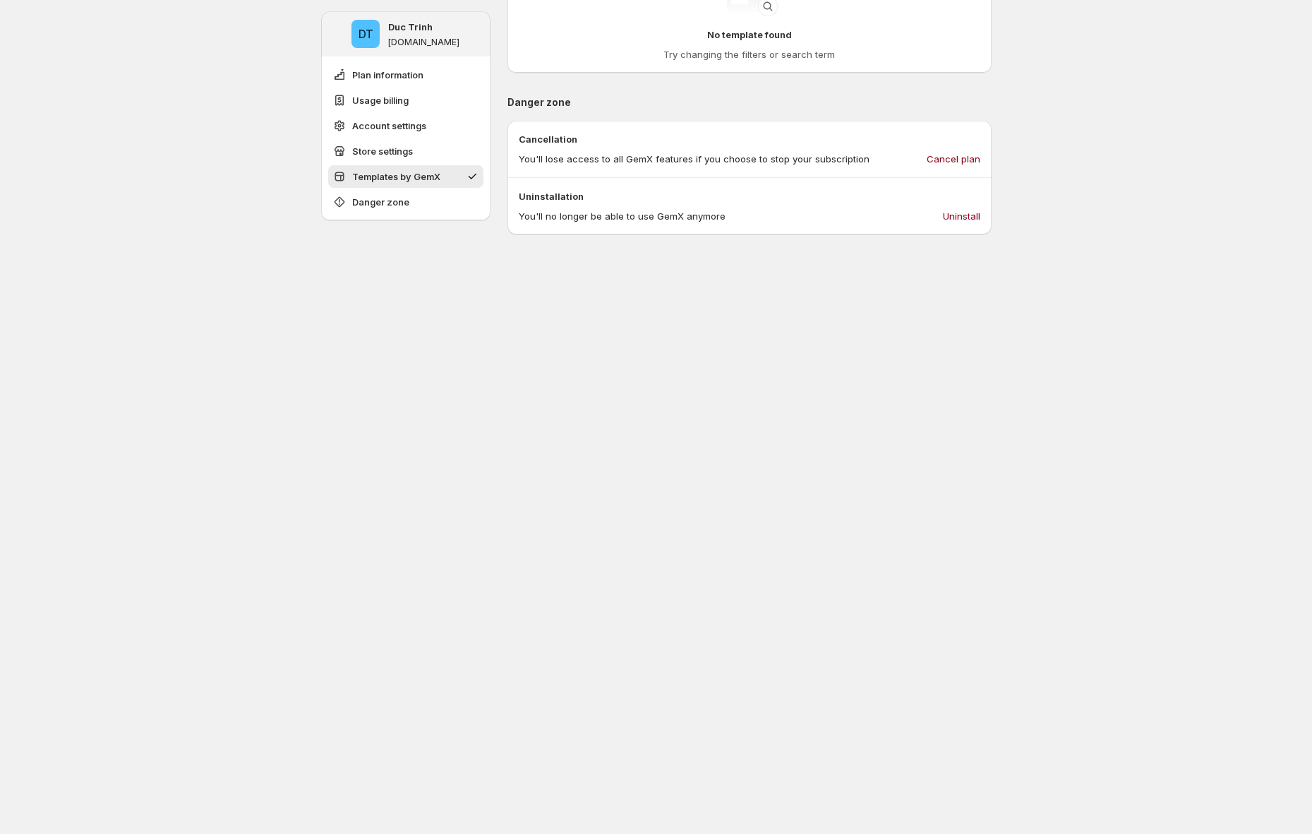
scroll to position [1225, 0]
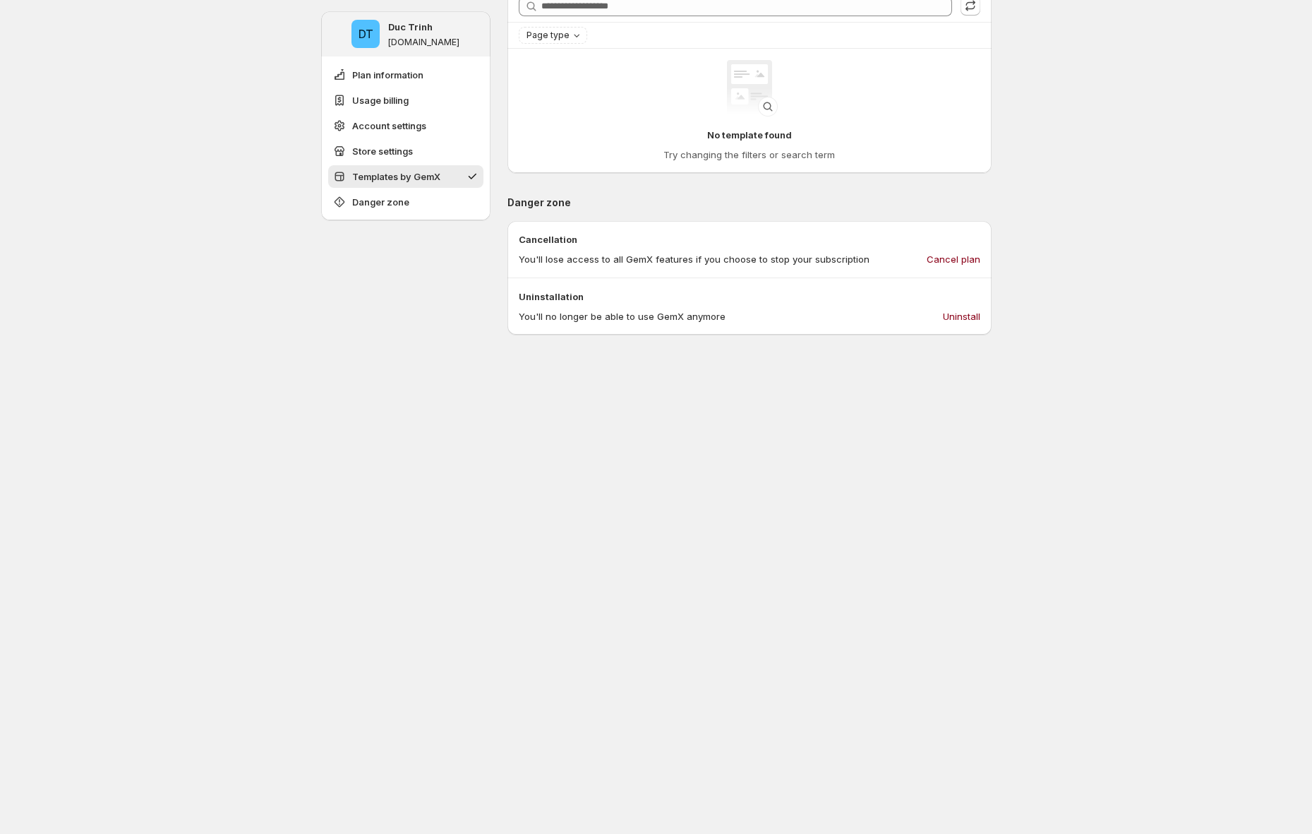
click at [916, 224] on div "Cancellation You'll lose access to all GemX features if you choose to stop your…" at bounding box center [750, 249] width 484 height 57
click at [963, 253] on span "Cancel plan" at bounding box center [954, 259] width 54 height 14
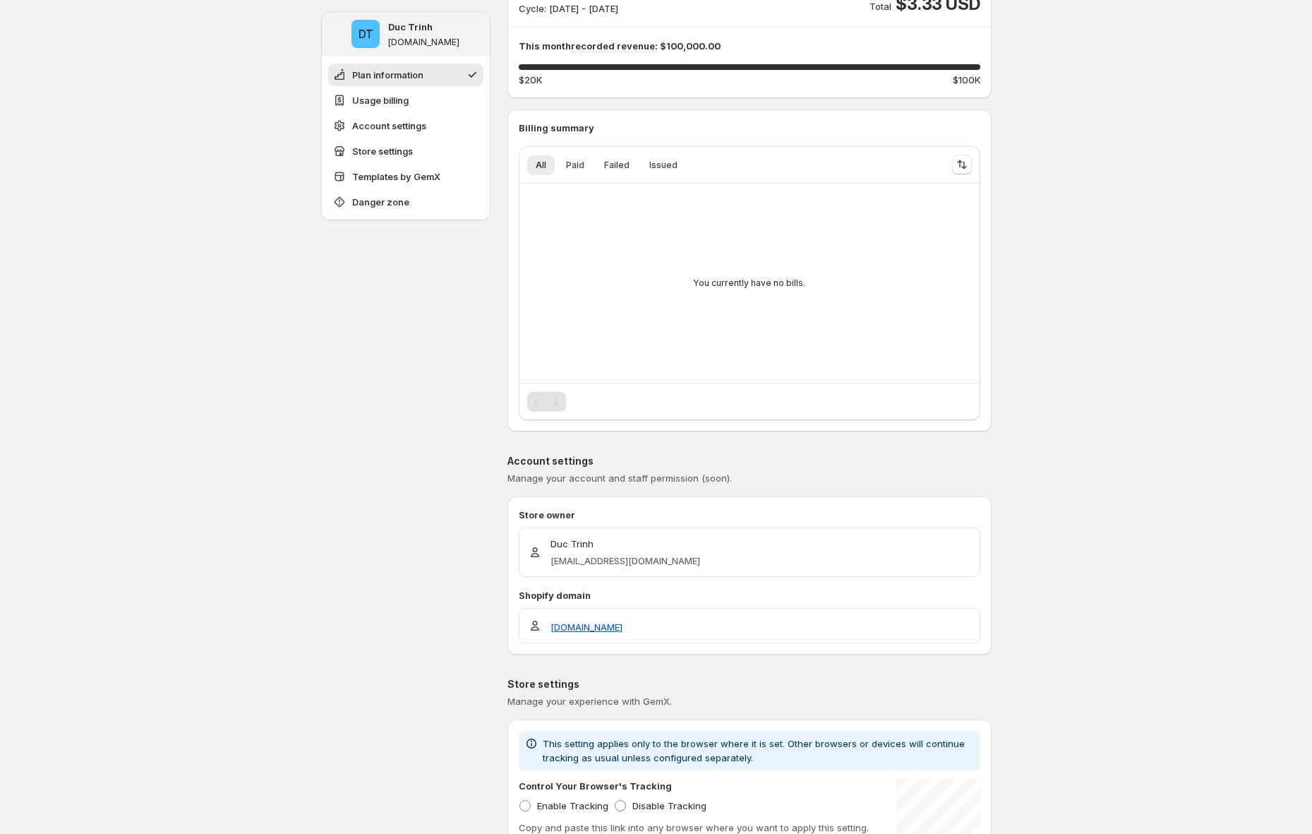
scroll to position [0, 0]
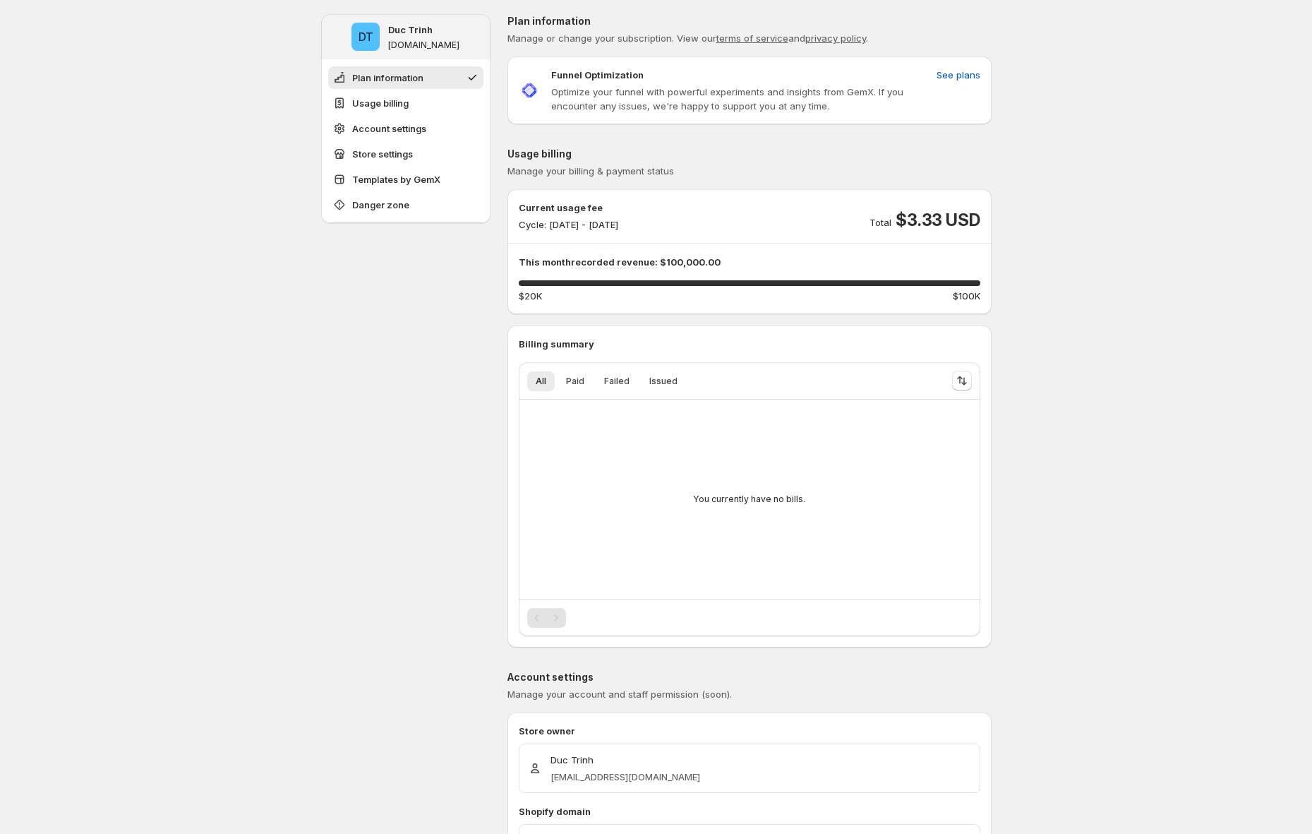
click at [956, 229] on span "$3.33 USD" at bounding box center [938, 220] width 84 height 23
click at [921, 222] on span "$3.33 USD" at bounding box center [938, 220] width 84 height 23
click at [716, 262] on p "This month recorded revenue: $100,000.00" at bounding box center [750, 262] width 462 height 14
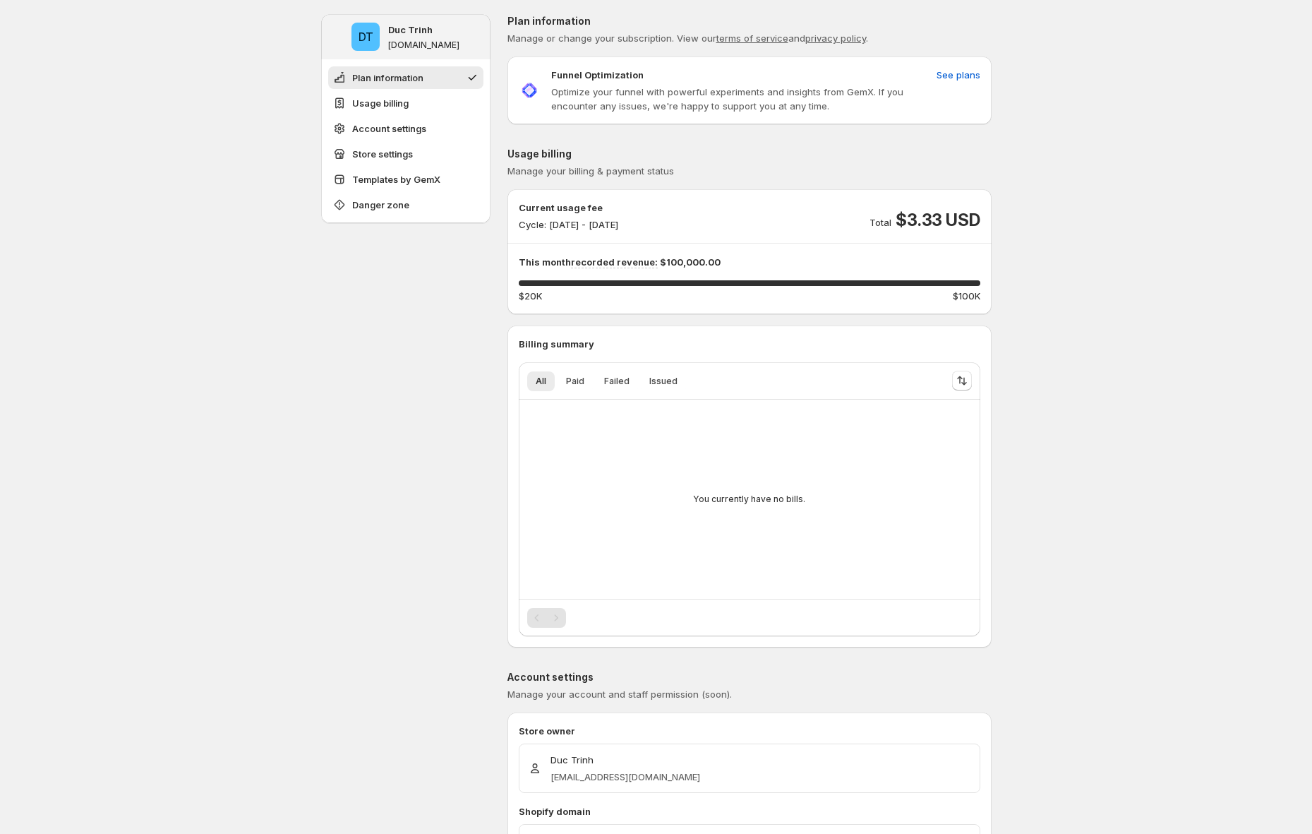
click at [717, 261] on p "This month recorded revenue: $100,000.00" at bounding box center [750, 262] width 462 height 14
click at [956, 71] on span "See plans" at bounding box center [959, 75] width 44 height 14
